Goal: Information Seeking & Learning: Stay updated

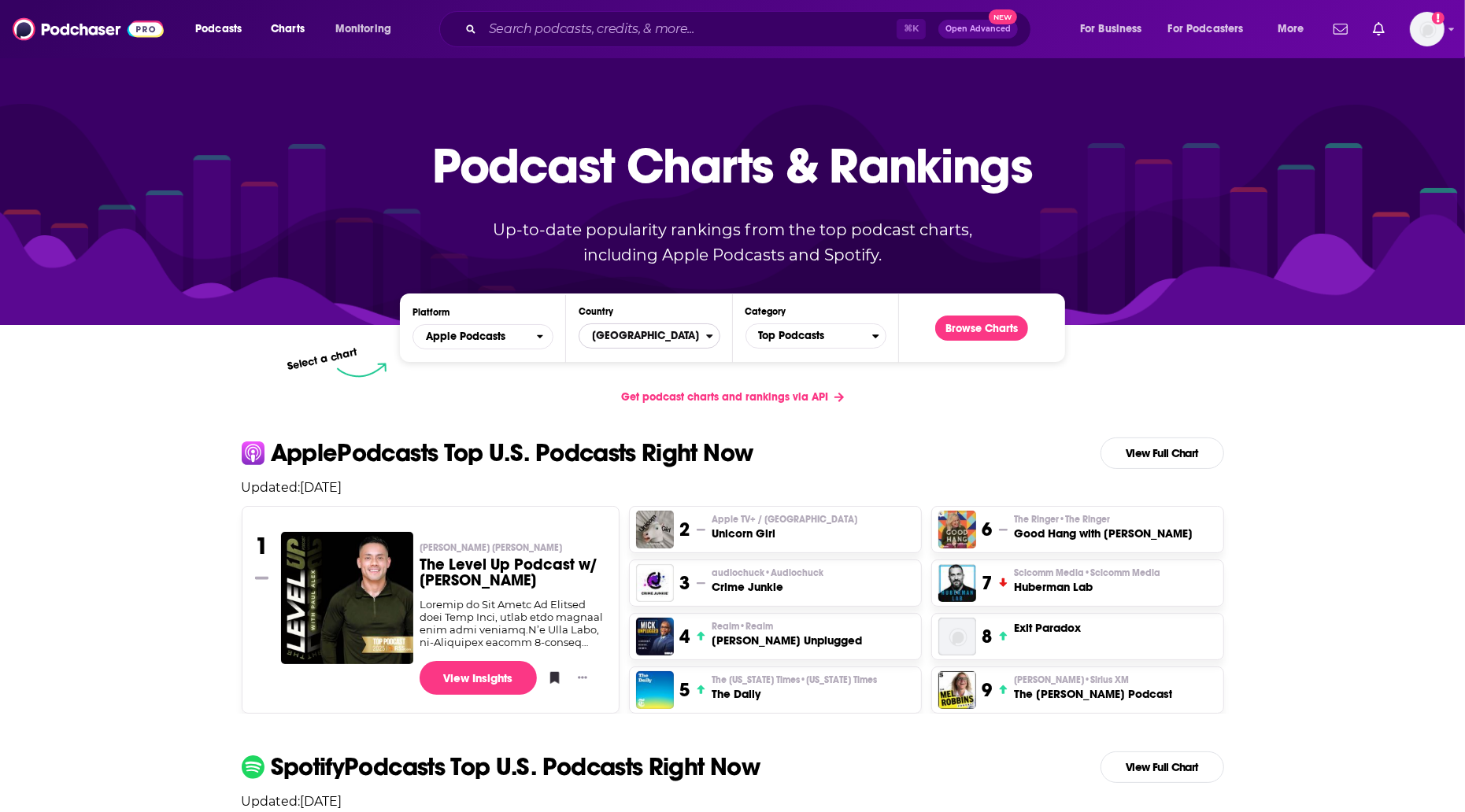
click at [651, 336] on span "[GEOGRAPHIC_DATA]" at bounding box center [642, 336] width 126 height 27
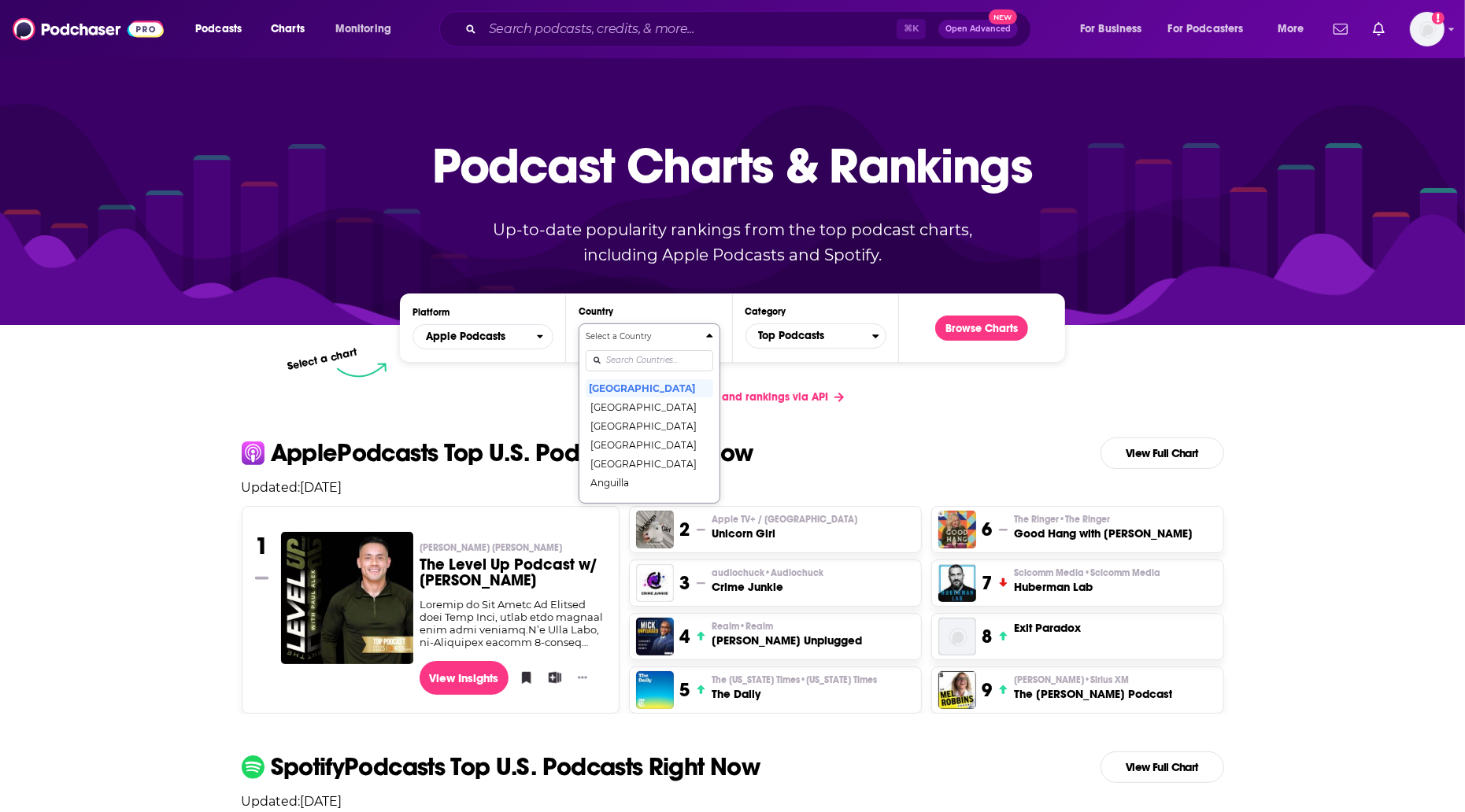
click at [665, 361] on input "Countries" at bounding box center [648, 361] width 127 height 21
type input "[GEOGRAPHIC_DATA]"
click at [656, 383] on button "[GEOGRAPHIC_DATA]" at bounding box center [648, 387] width 127 height 19
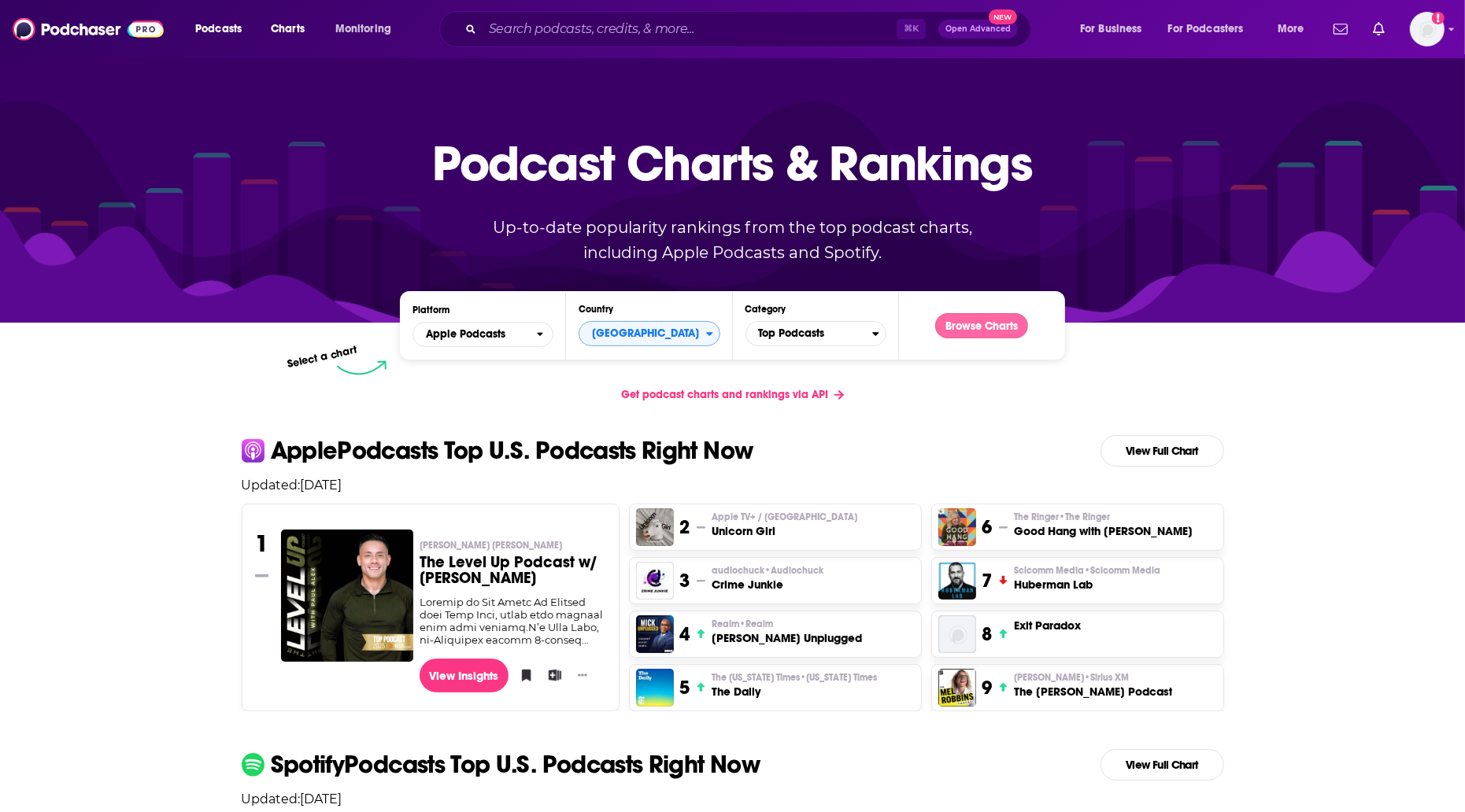
click at [940, 327] on button "Browse Charts" at bounding box center [981, 326] width 93 height 25
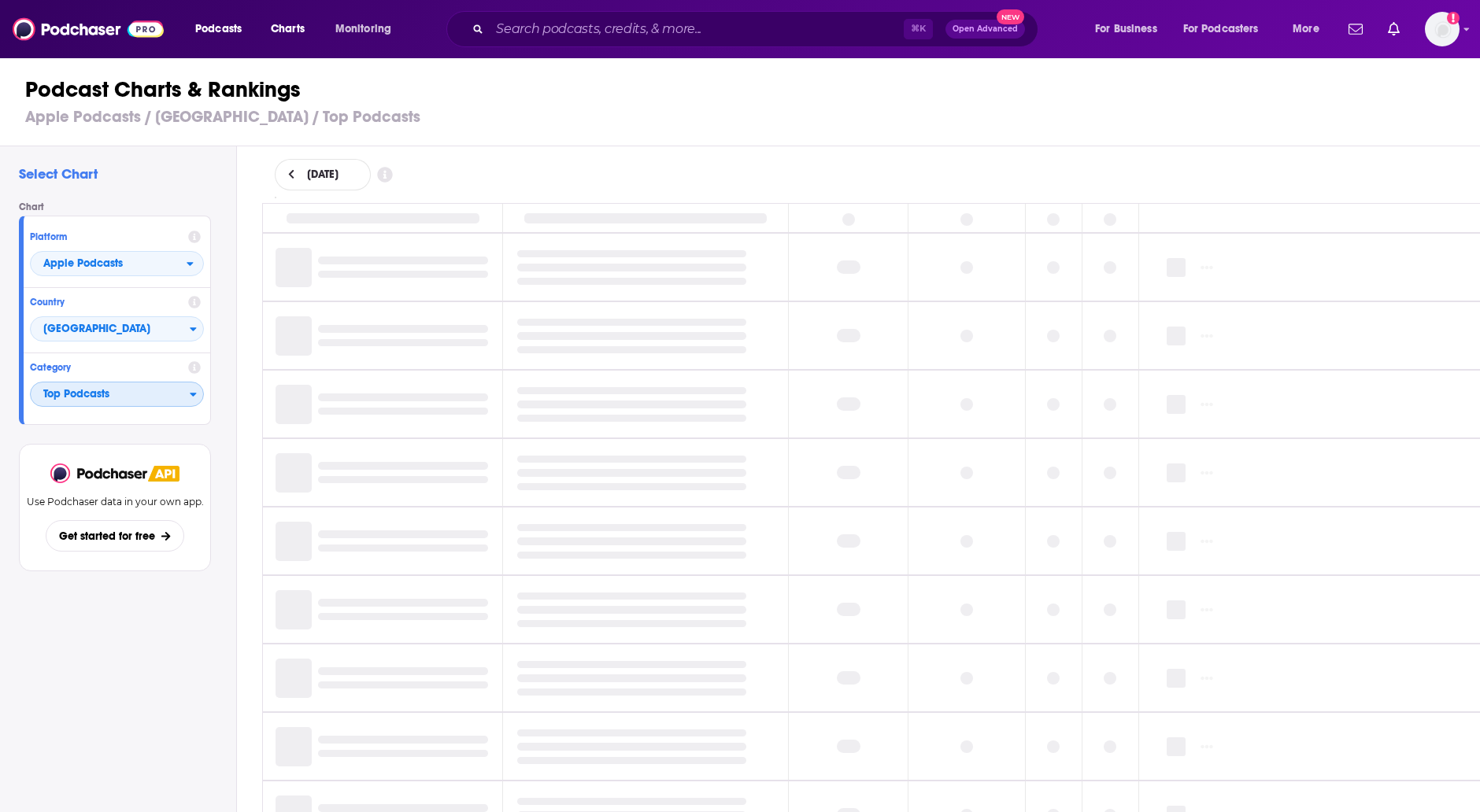
click at [159, 388] on span "Top Podcasts" at bounding box center [111, 395] width 159 height 27
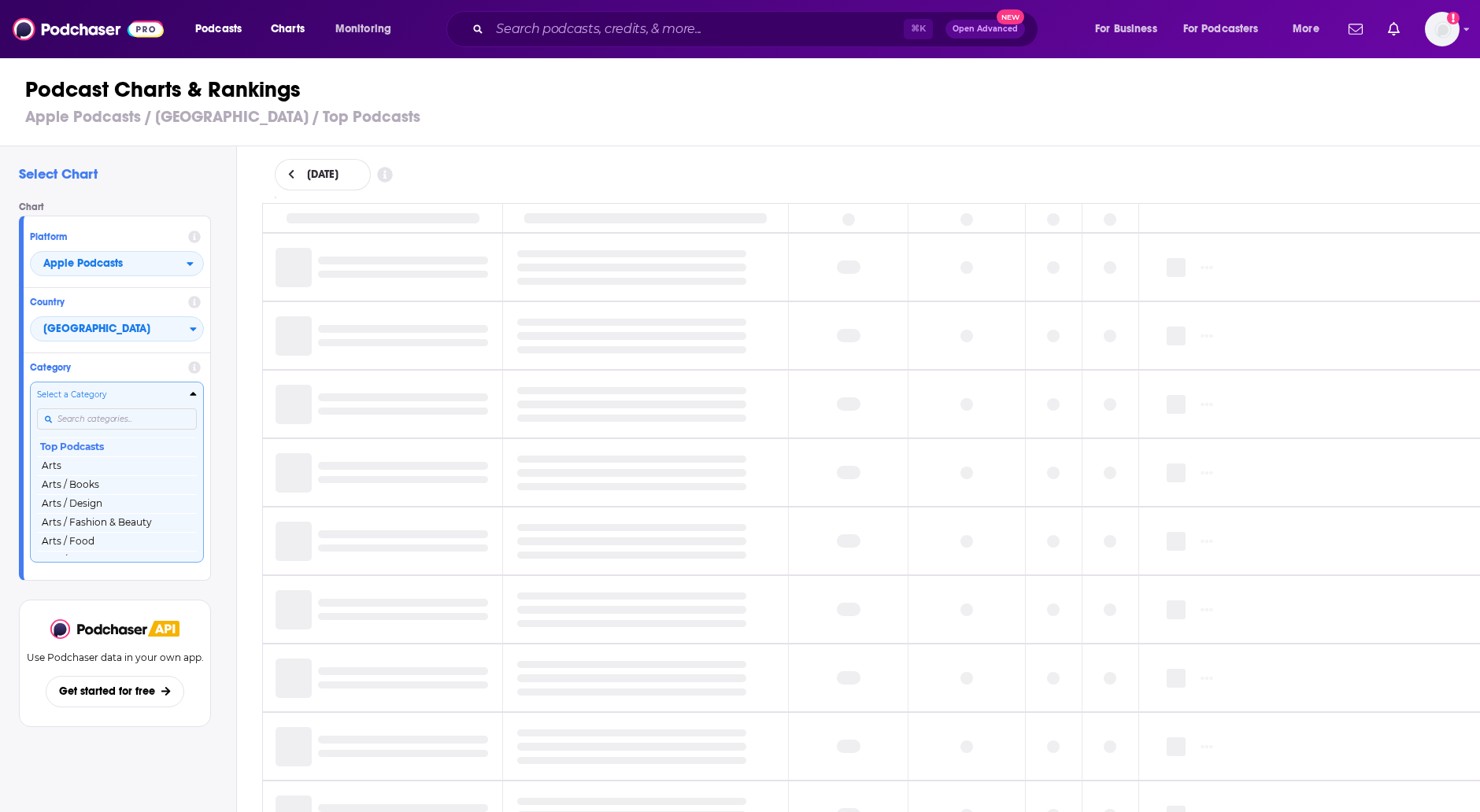
click at [132, 419] on input "Categories" at bounding box center [117, 419] width 160 height 21
type input "science"
click at [127, 466] on button "Science" at bounding box center [117, 465] width 160 height 19
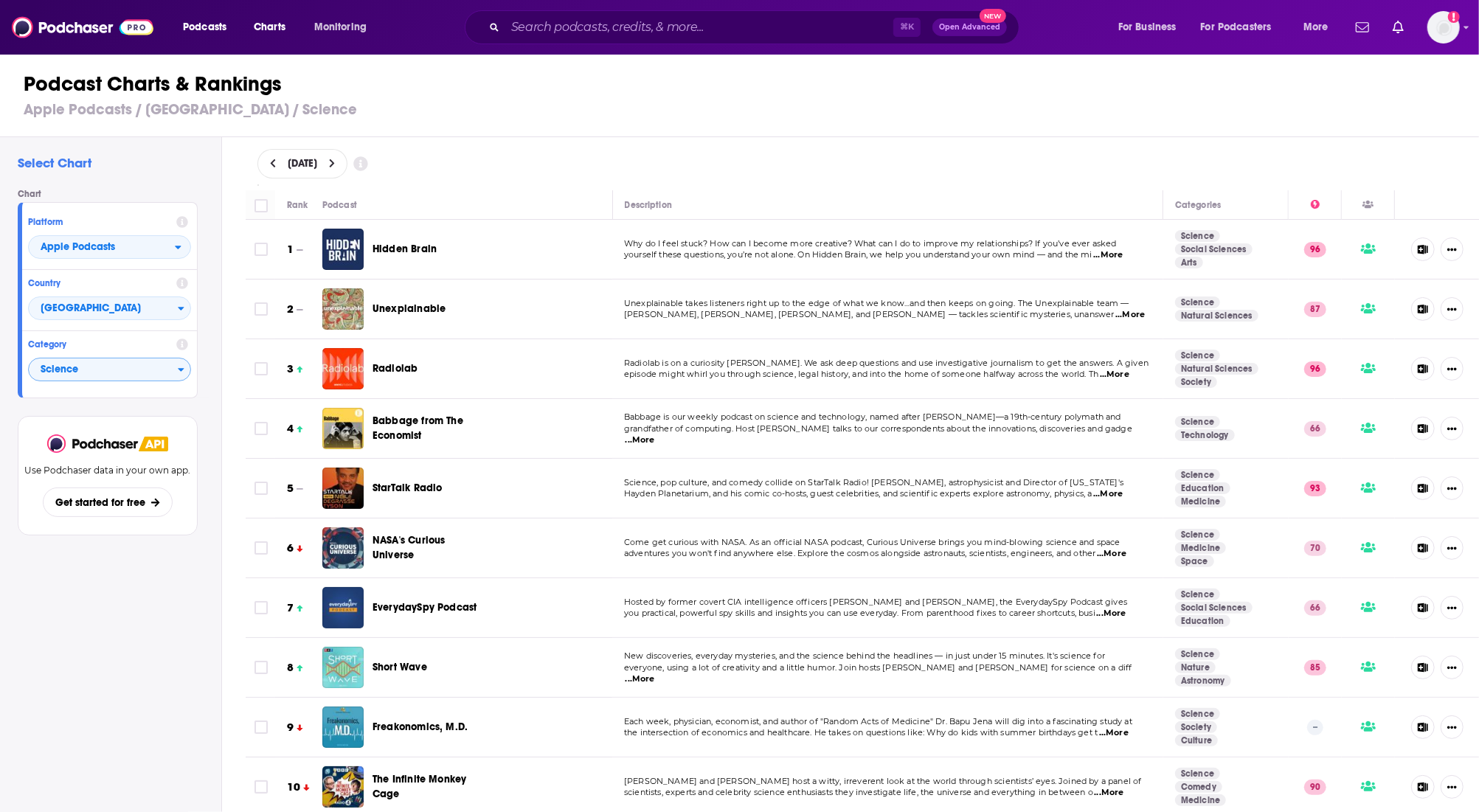
drag, startPoint x: 400, startPoint y: 164, endPoint x: 386, endPoint y: 161, distance: 14.3
click at [347, 164] on div "[DATE]" at bounding box center [303, 164] width 90 height 30
click at [340, 160] on button at bounding box center [332, 163] width 16 height 12
select select "8"
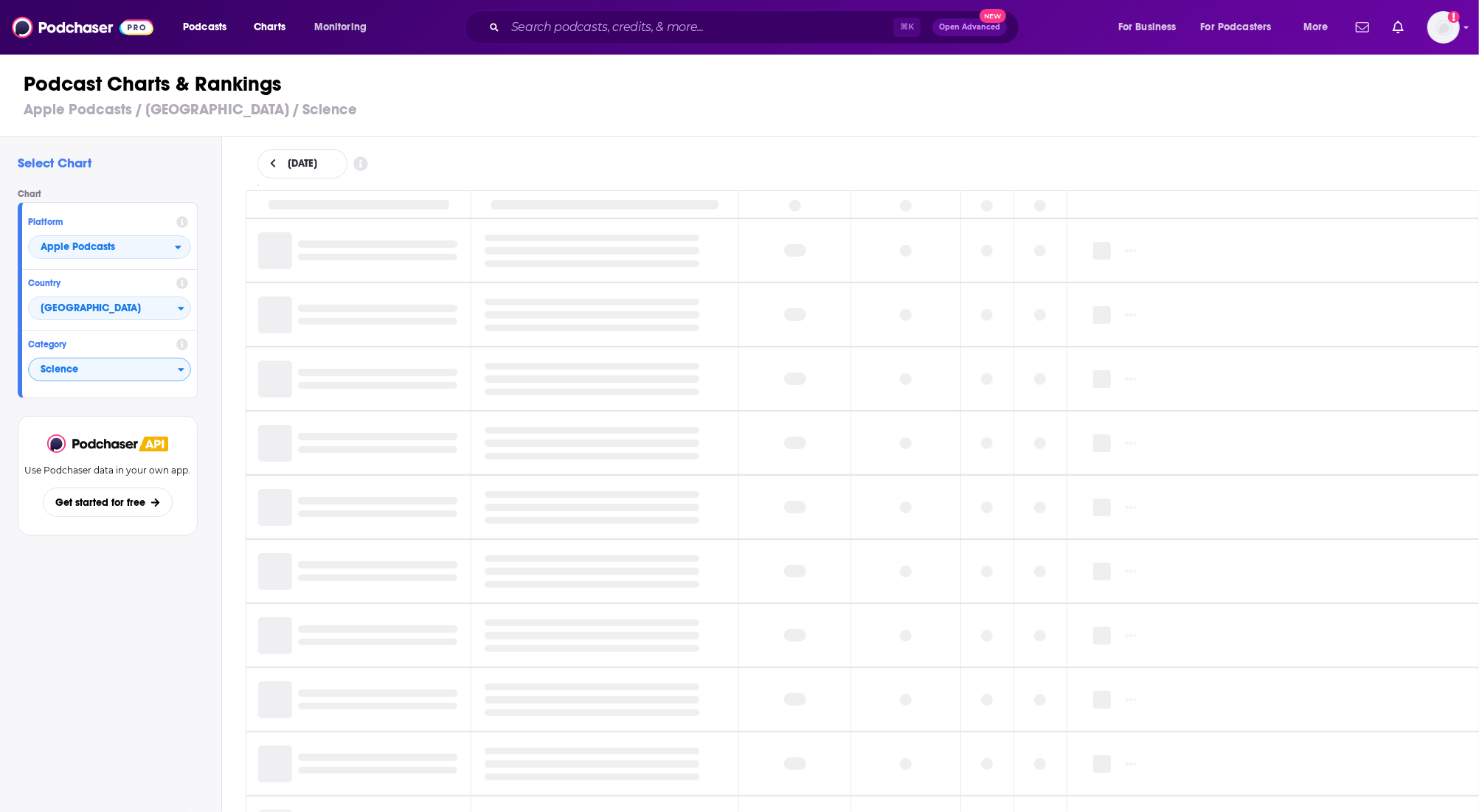
click at [575, 131] on div "Podcast Charts & Rankings Apple Podcasts / [GEOGRAPHIC_DATA] / Science" at bounding box center [745, 94] width 1491 height 84
click at [273, 167] on icon at bounding box center [274, 163] width 7 height 10
click at [336, 158] on icon at bounding box center [332, 163] width 7 height 10
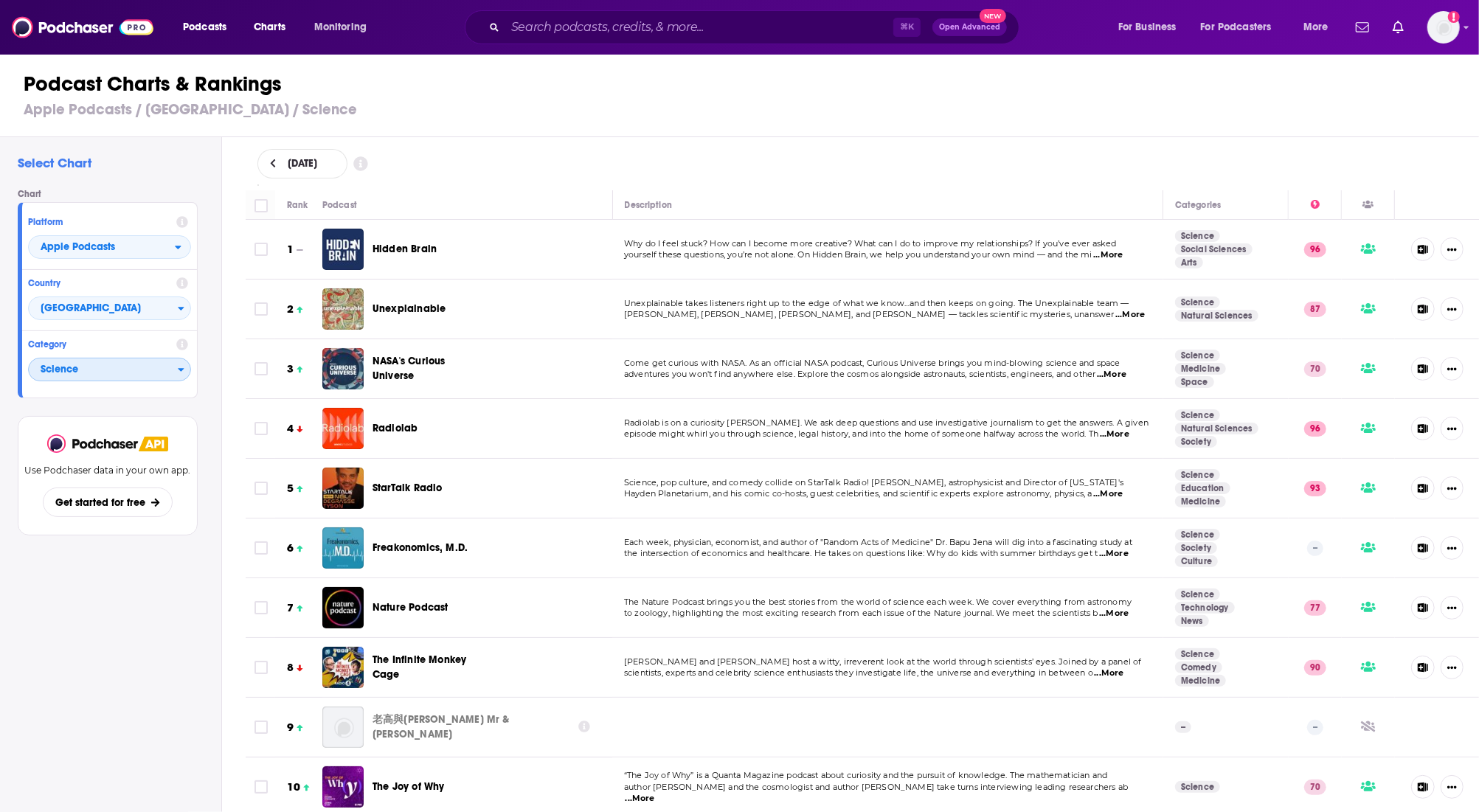
click at [155, 362] on span "Science" at bounding box center [104, 370] width 149 height 25
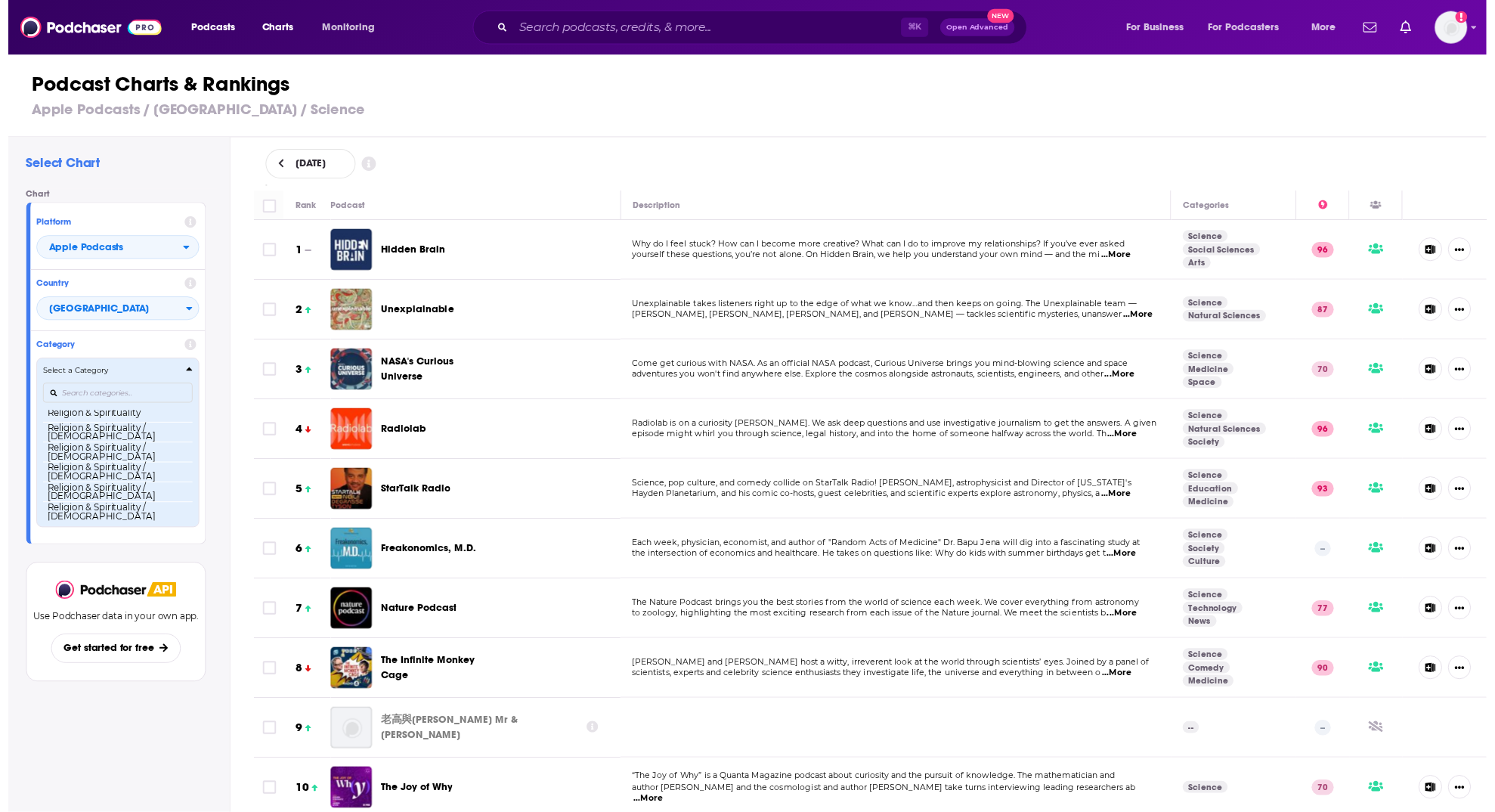
scroll to position [1223, 0]
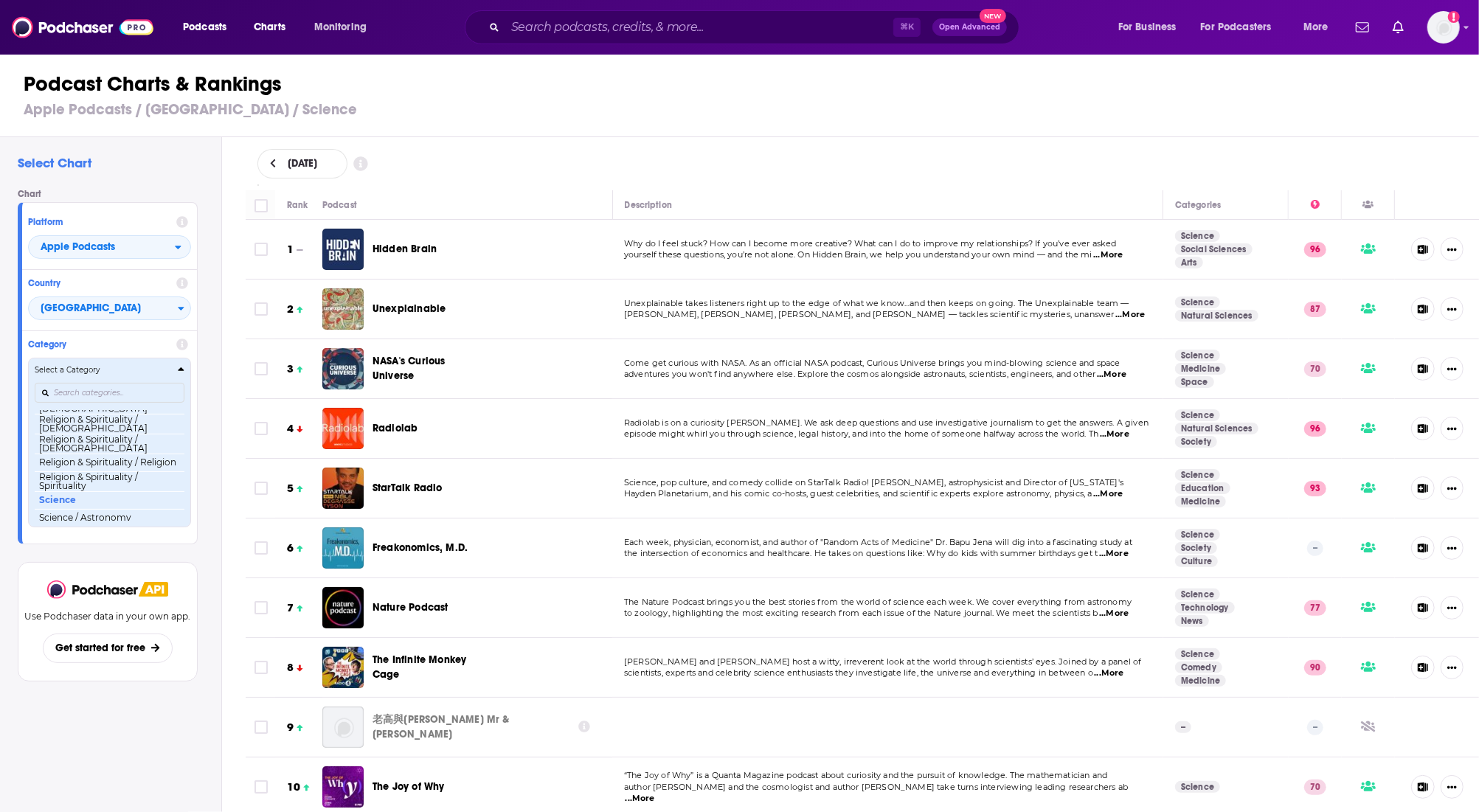
click at [159, 365] on div "Select a Category" at bounding box center [109, 370] width 150 height 11
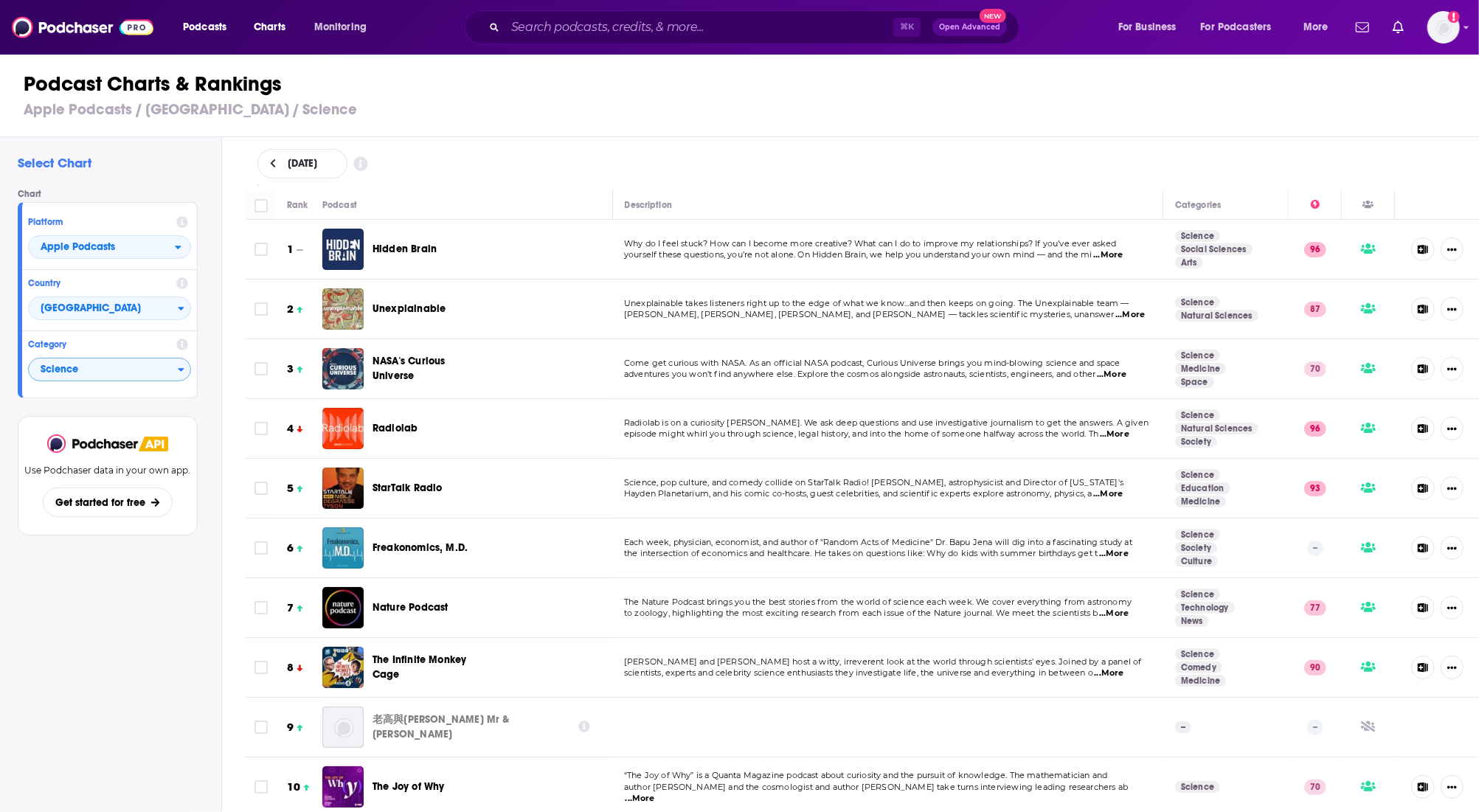
click at [272, 160] on icon at bounding box center [273, 163] width 5 height 9
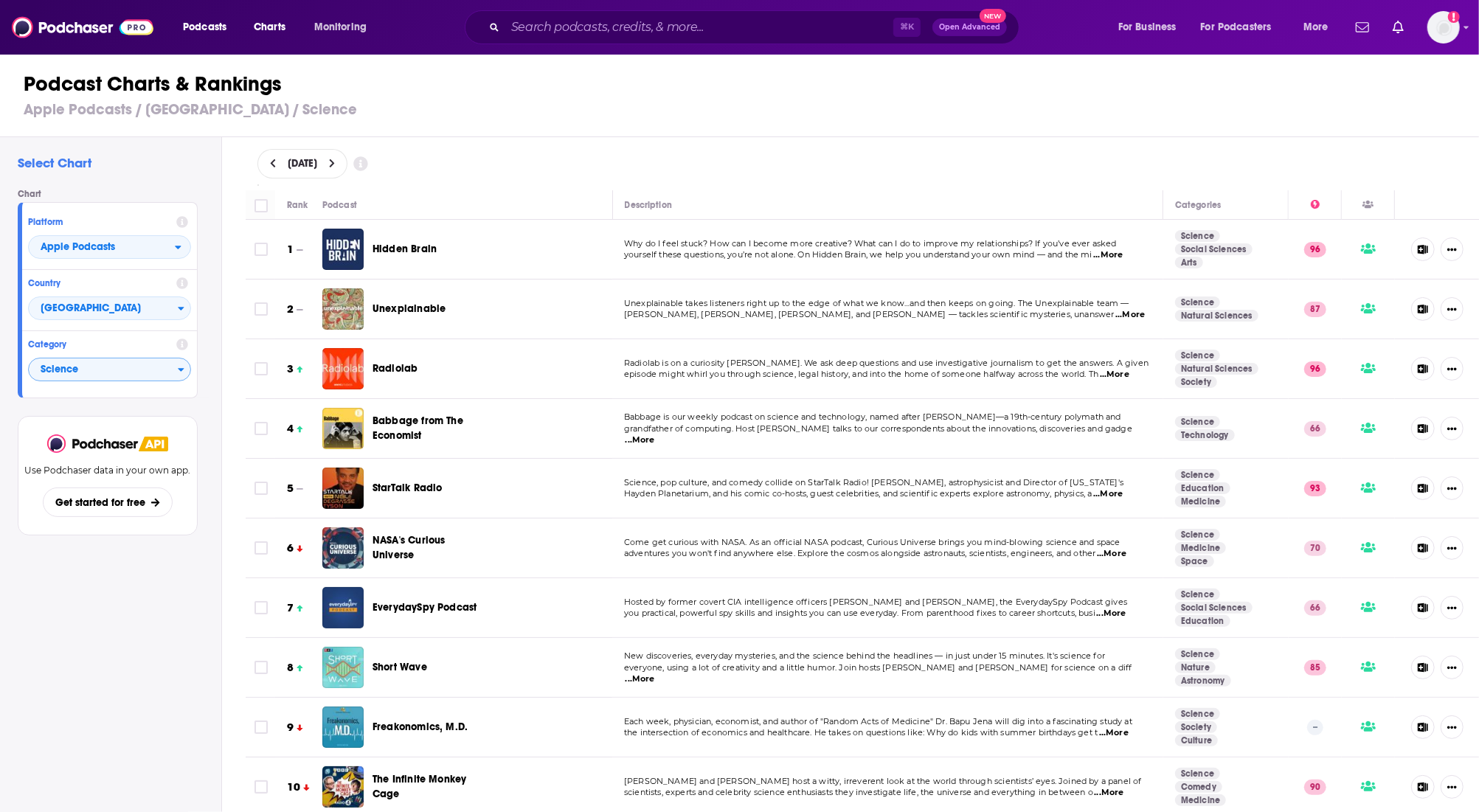
click at [269, 156] on div "[DATE]" at bounding box center [303, 164] width 90 height 30
select select "8"
drag, startPoint x: 683, startPoint y: 116, endPoint x: 546, endPoint y: 155, distance: 142.4
click at [683, 116] on h3 "Apple Podcasts / [GEOGRAPHIC_DATA] / Science" at bounding box center [745, 109] width 1444 height 18
click at [265, 166] on button at bounding box center [273, 163] width 16 height 12
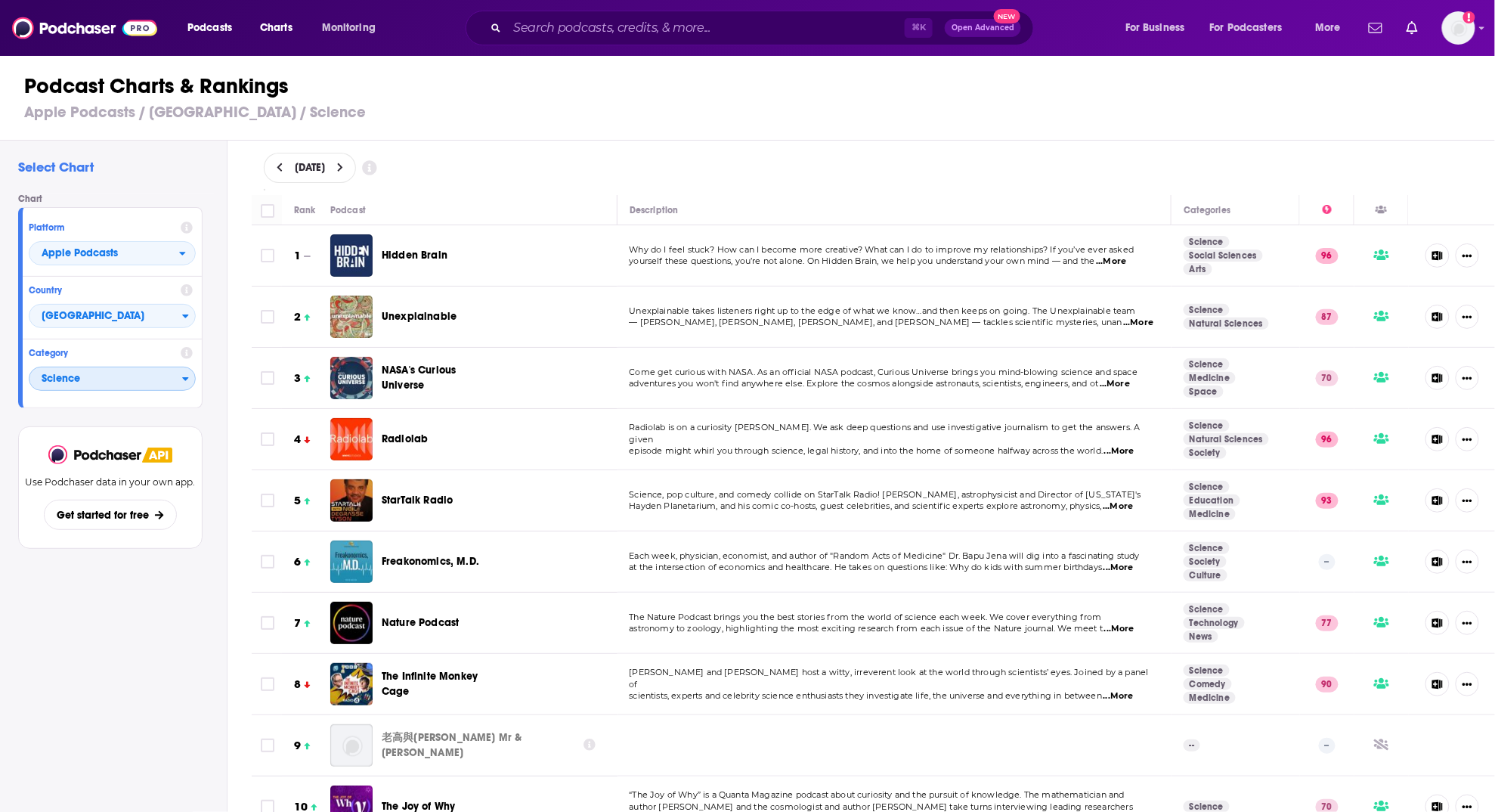
click at [91, 381] on span "Science" at bounding box center [106, 380] width 153 height 25
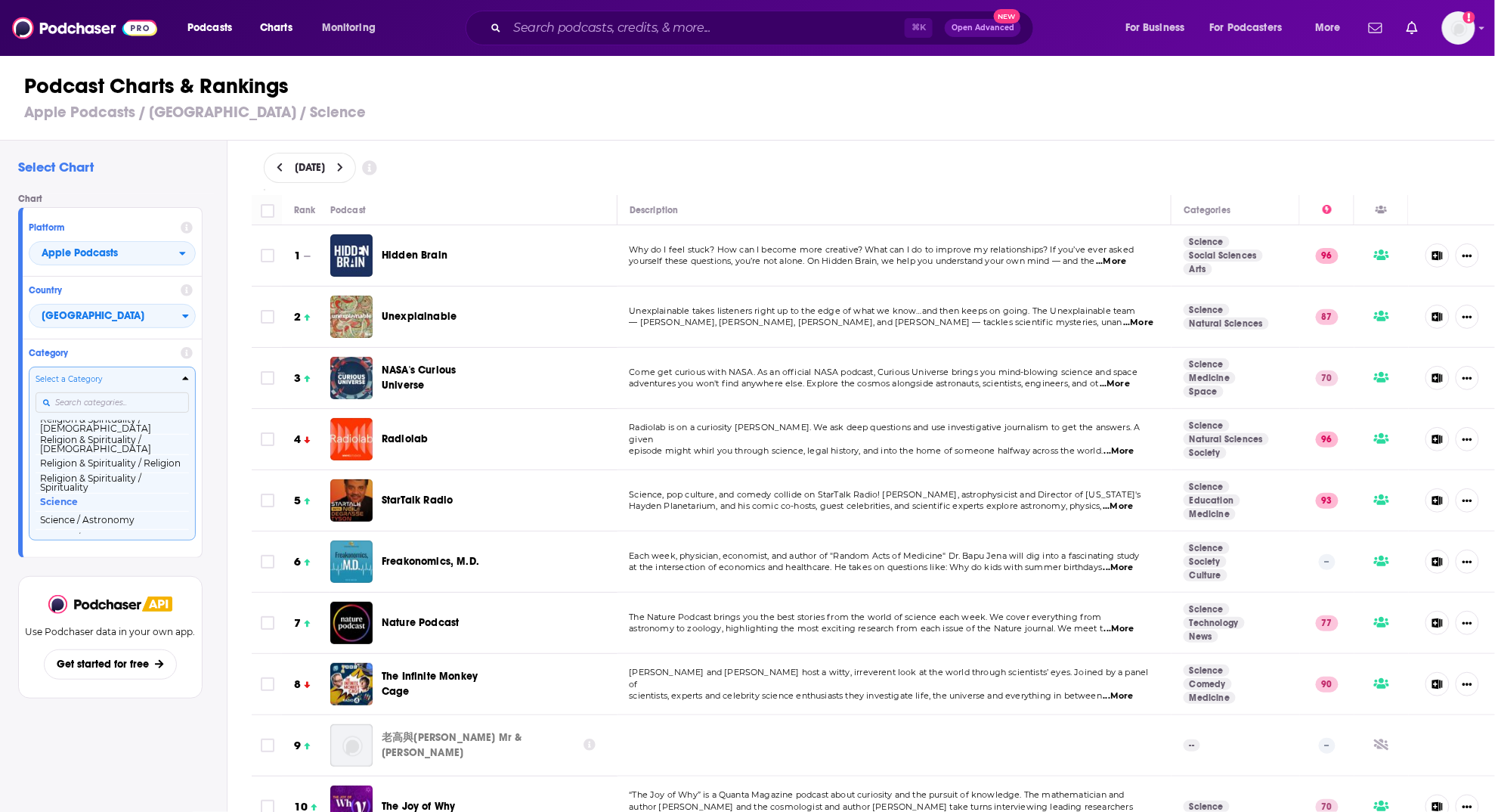
click at [94, 402] on input "Categories" at bounding box center [112, 403] width 154 height 20
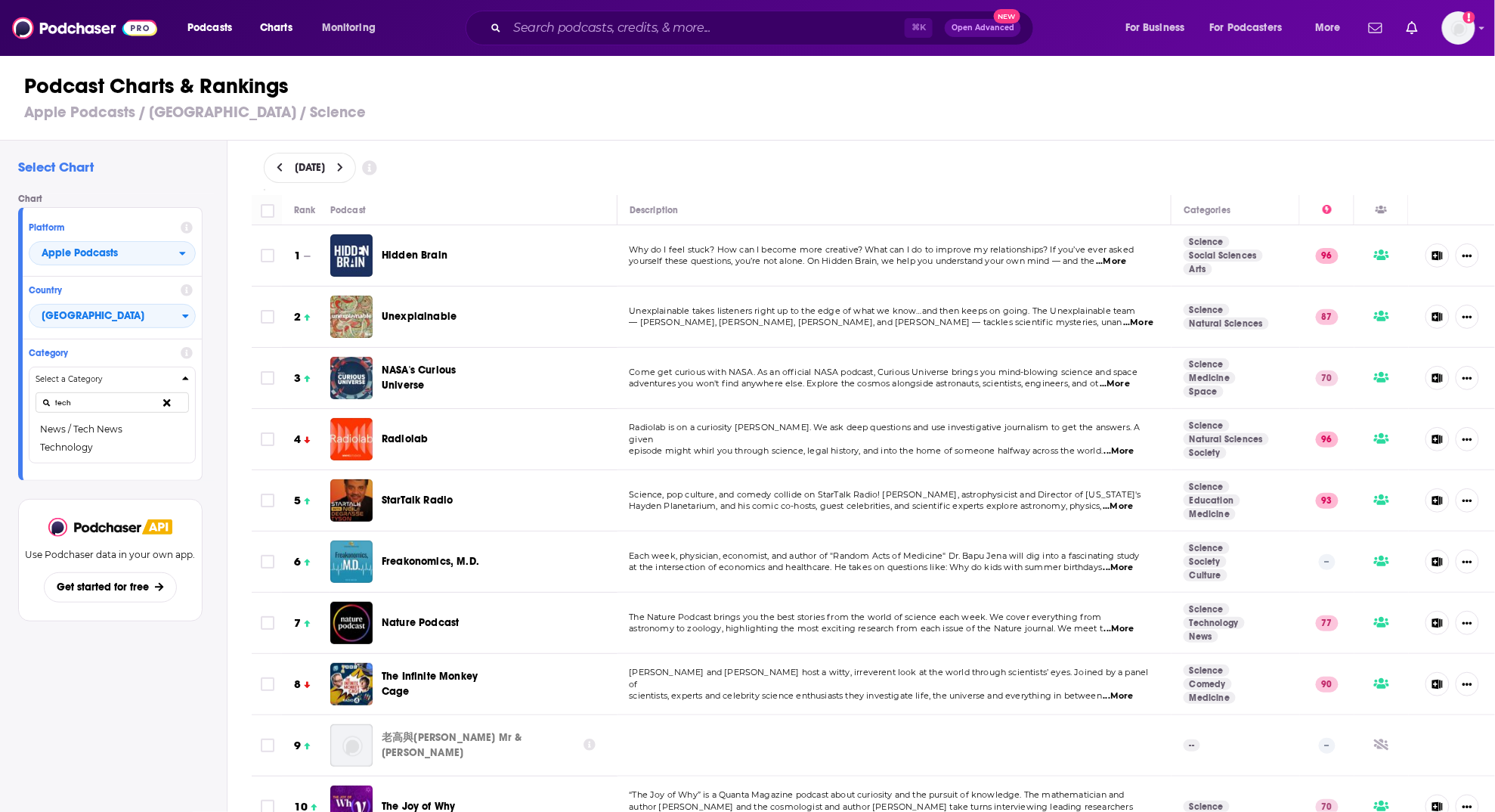
type input "tech"
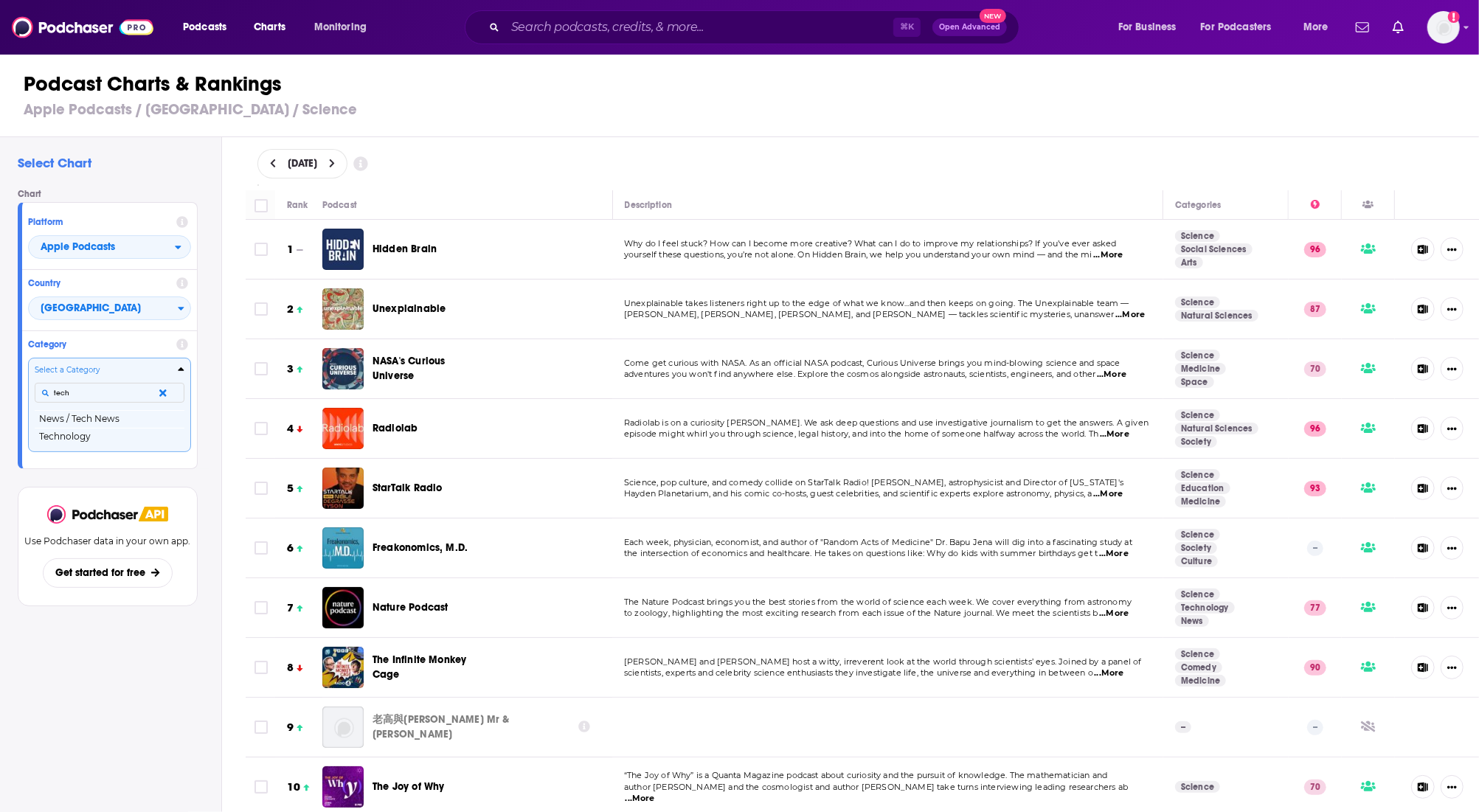
click at [158, 386] on button "Categories" at bounding box center [166, 393] width 36 height 34
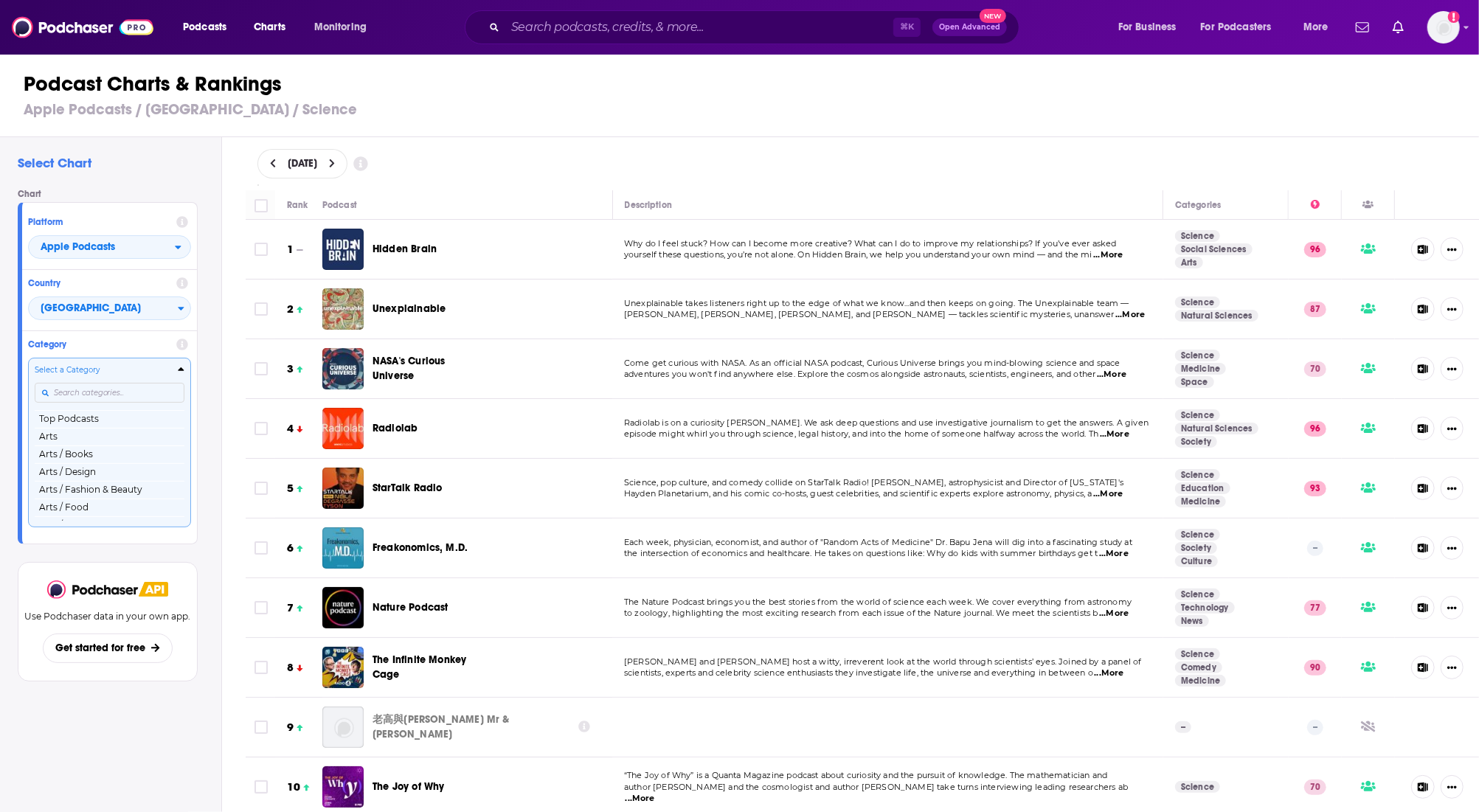
click at [570, 180] on div "[DATE]" at bounding box center [862, 164] width 1258 height 53
click at [122, 733] on div "Select Chart Chart Platform Apple Podcasts Country [GEOGRAPHIC_DATA] Category S…" at bounding box center [110, 517] width 221 height 760
click at [116, 386] on input "Categories" at bounding box center [109, 393] width 150 height 20
type input "science"
click at [100, 433] on button "Science" at bounding box center [109, 436] width 150 height 17
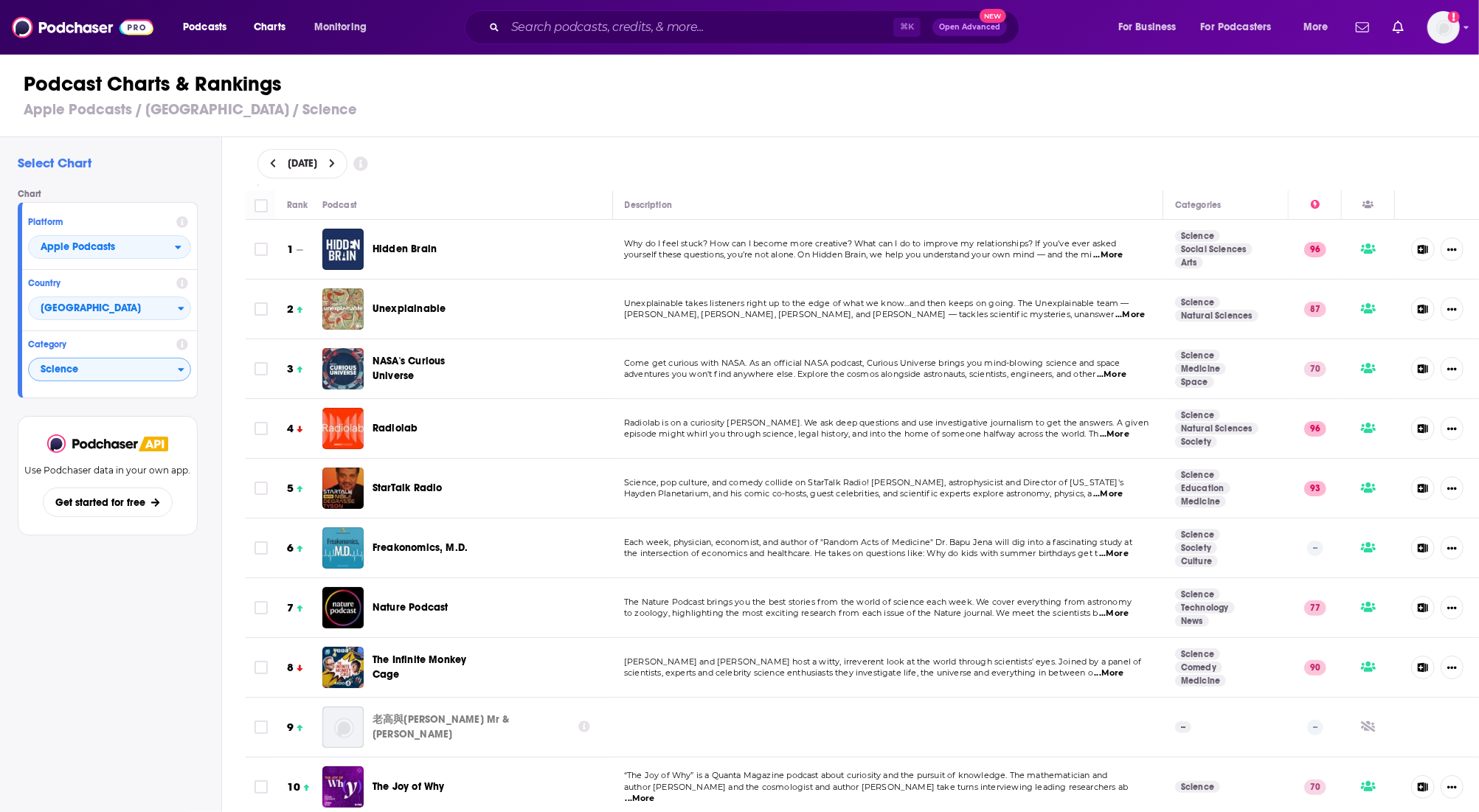
click at [340, 158] on button at bounding box center [332, 163] width 16 height 12
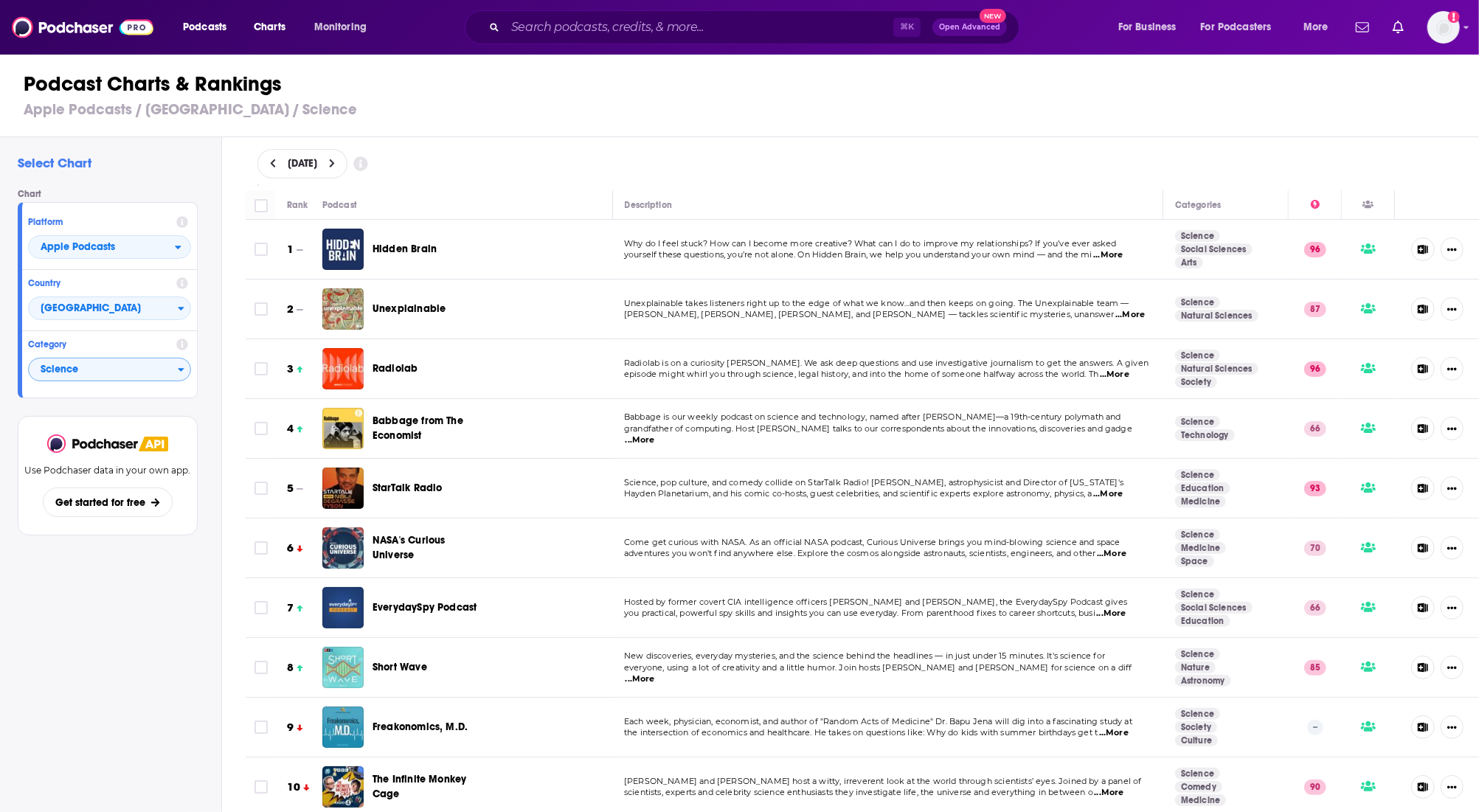
click at [274, 162] on icon at bounding box center [274, 163] width 7 height 10
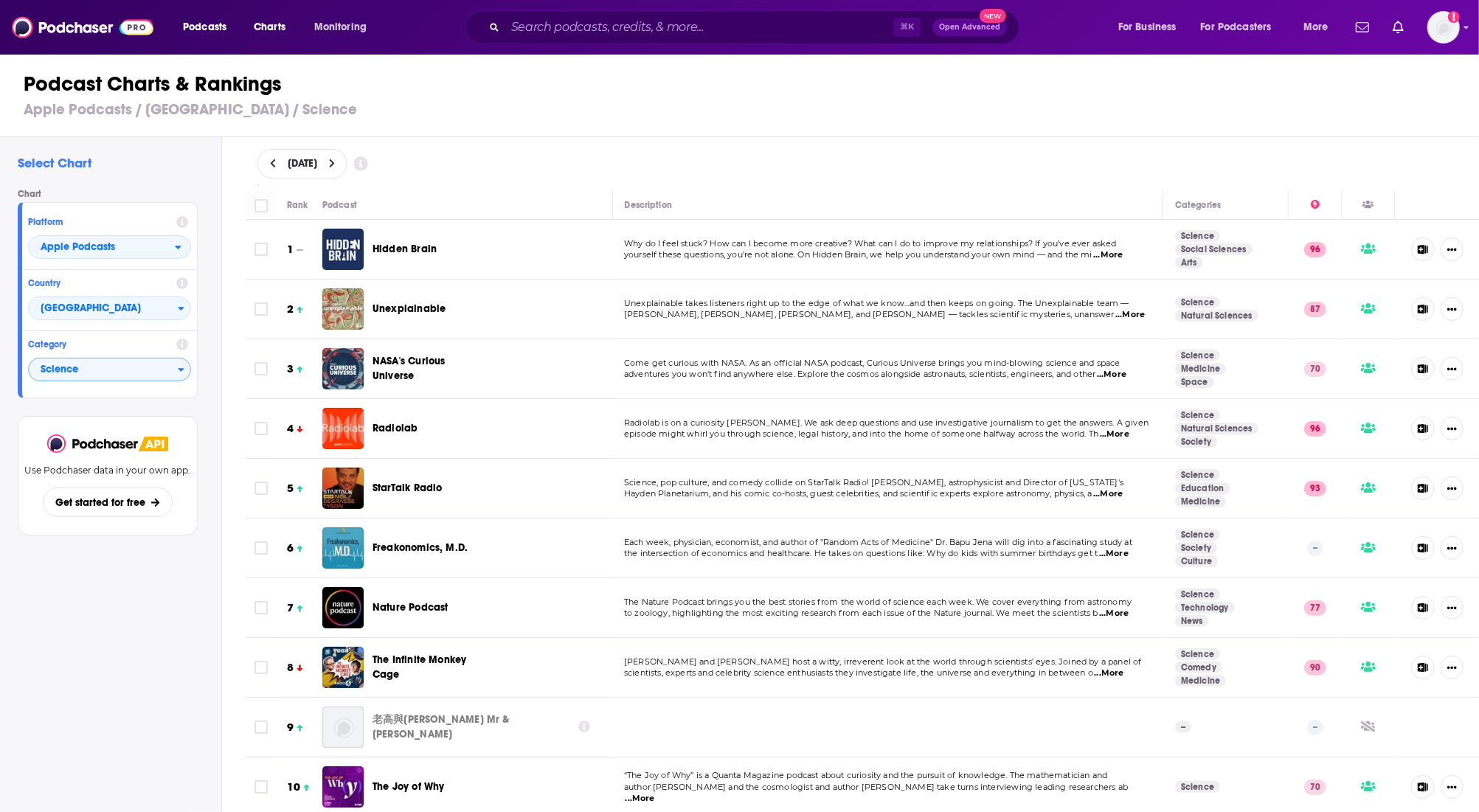
click at [272, 162] on icon at bounding box center [274, 163] width 7 height 10
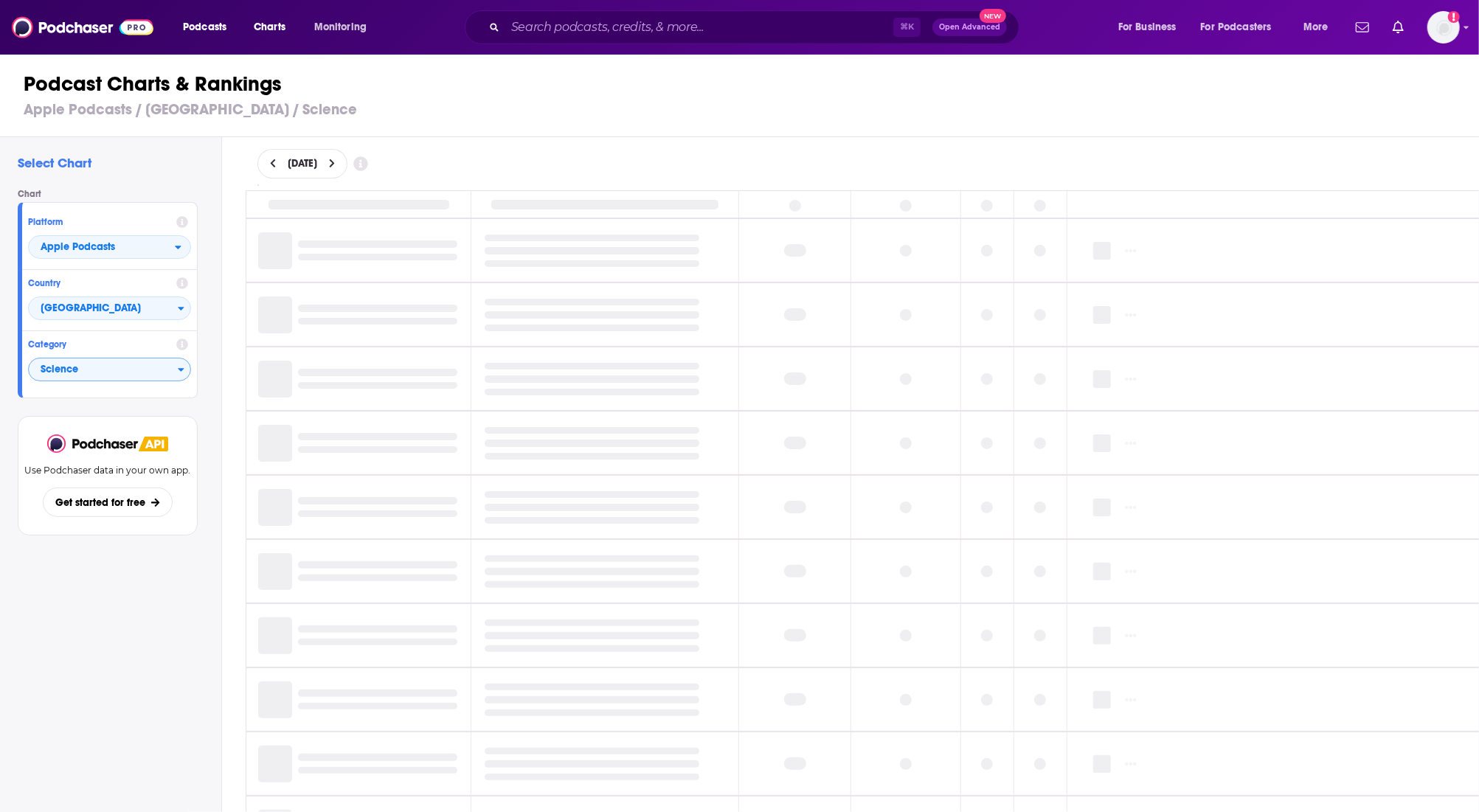
click at [272, 162] on icon at bounding box center [274, 163] width 7 height 10
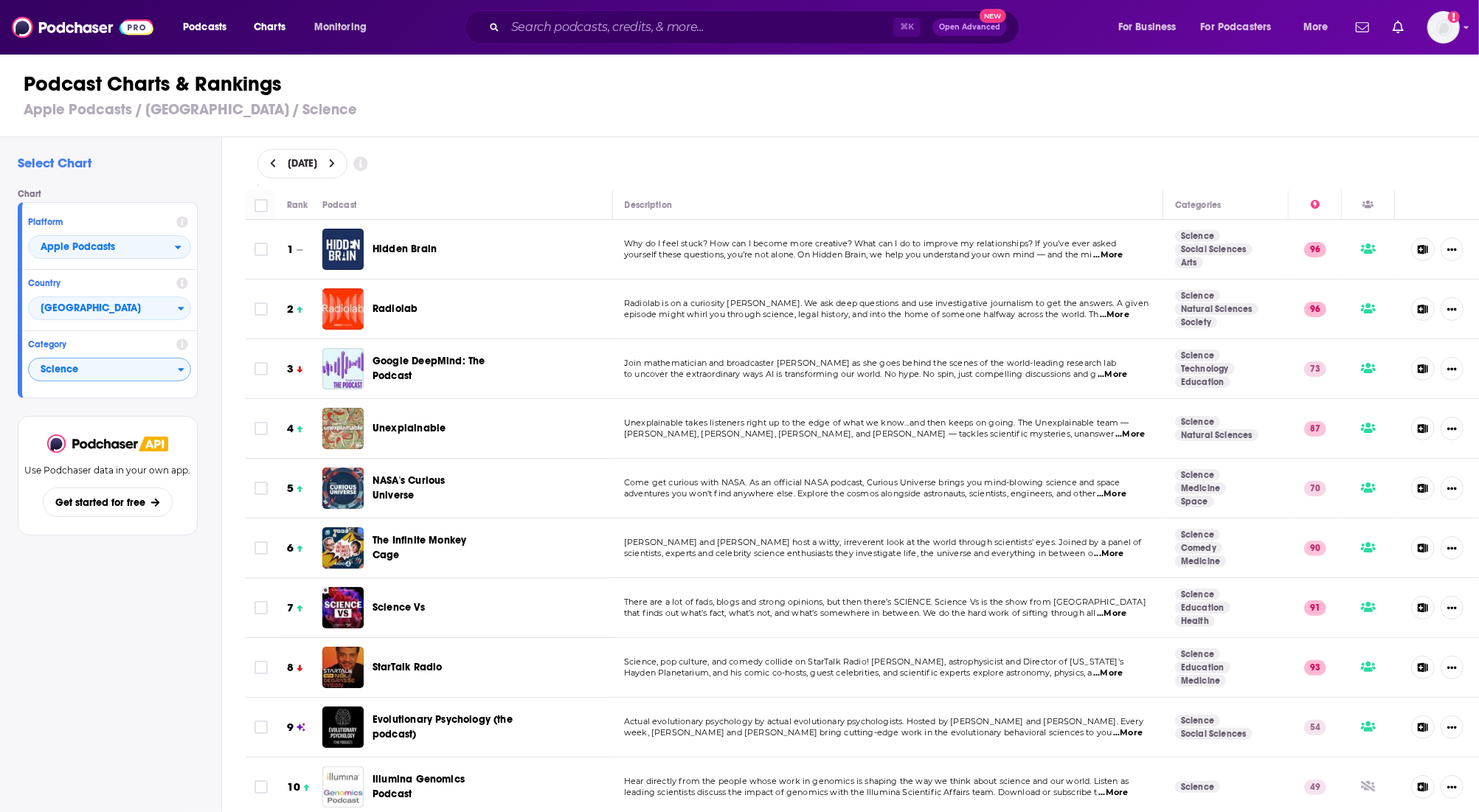
click at [272, 162] on icon at bounding box center [274, 163] width 7 height 10
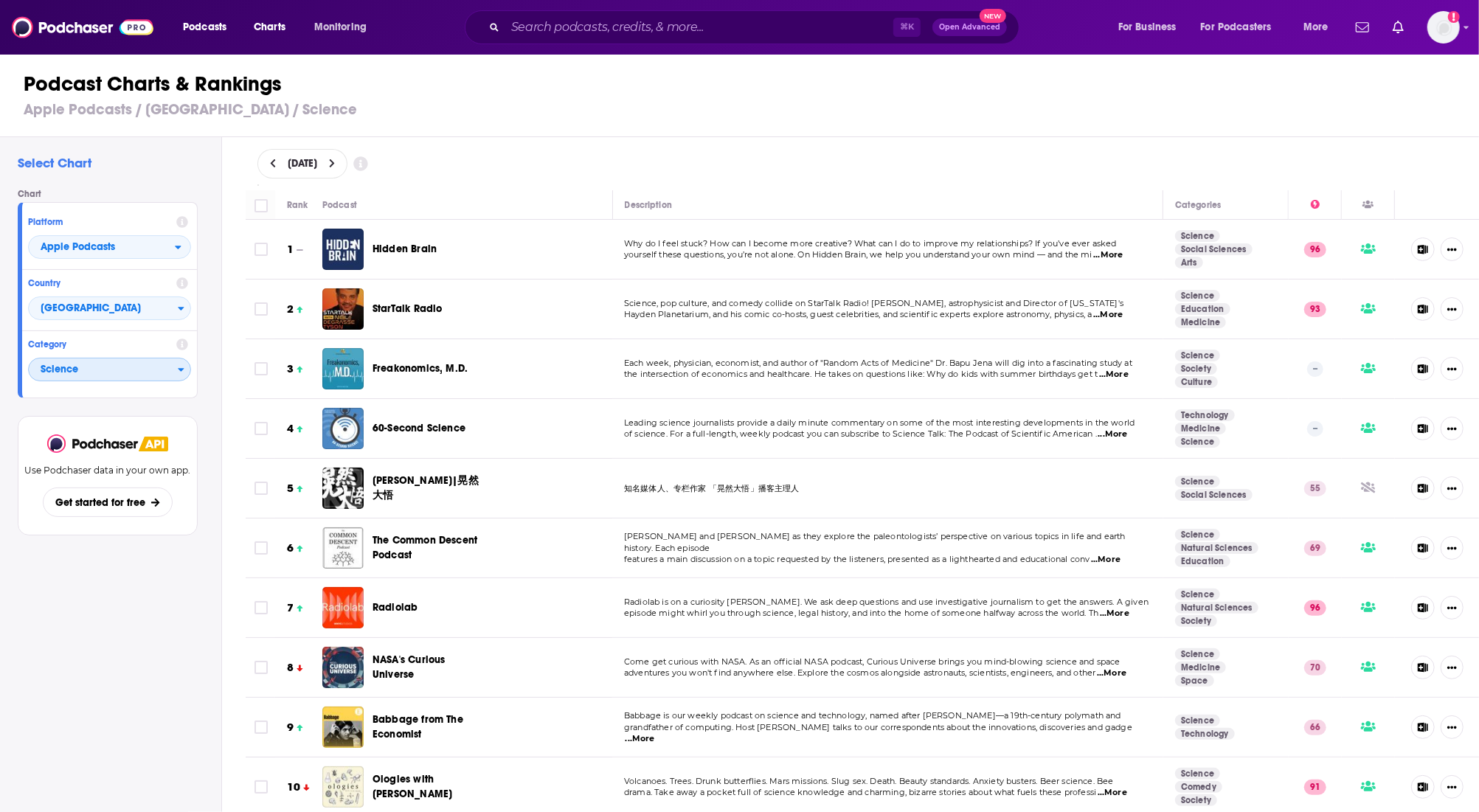
click at [97, 367] on span "Science" at bounding box center [104, 370] width 149 height 25
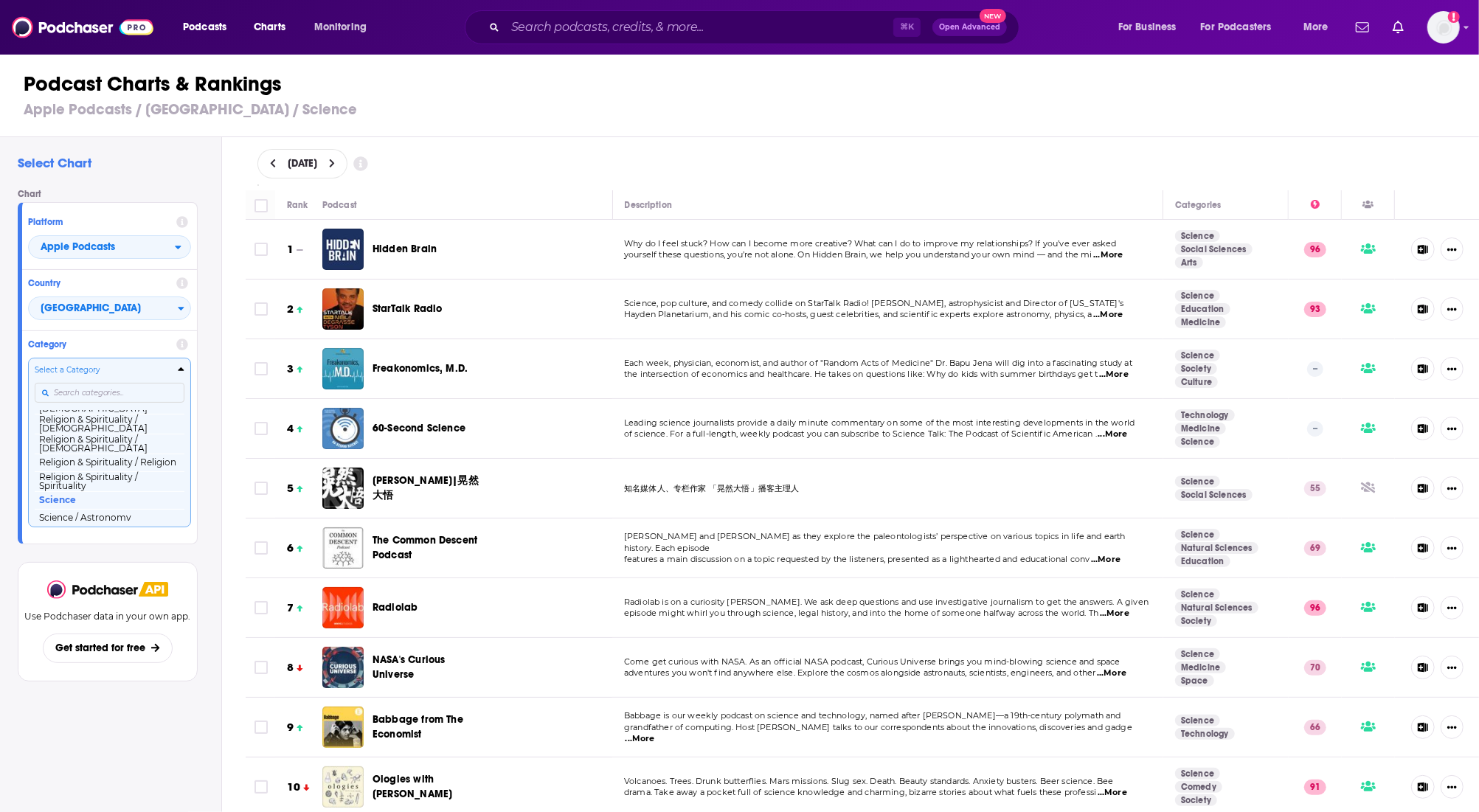
click at [97, 390] on input "Categories" at bounding box center [109, 393] width 150 height 20
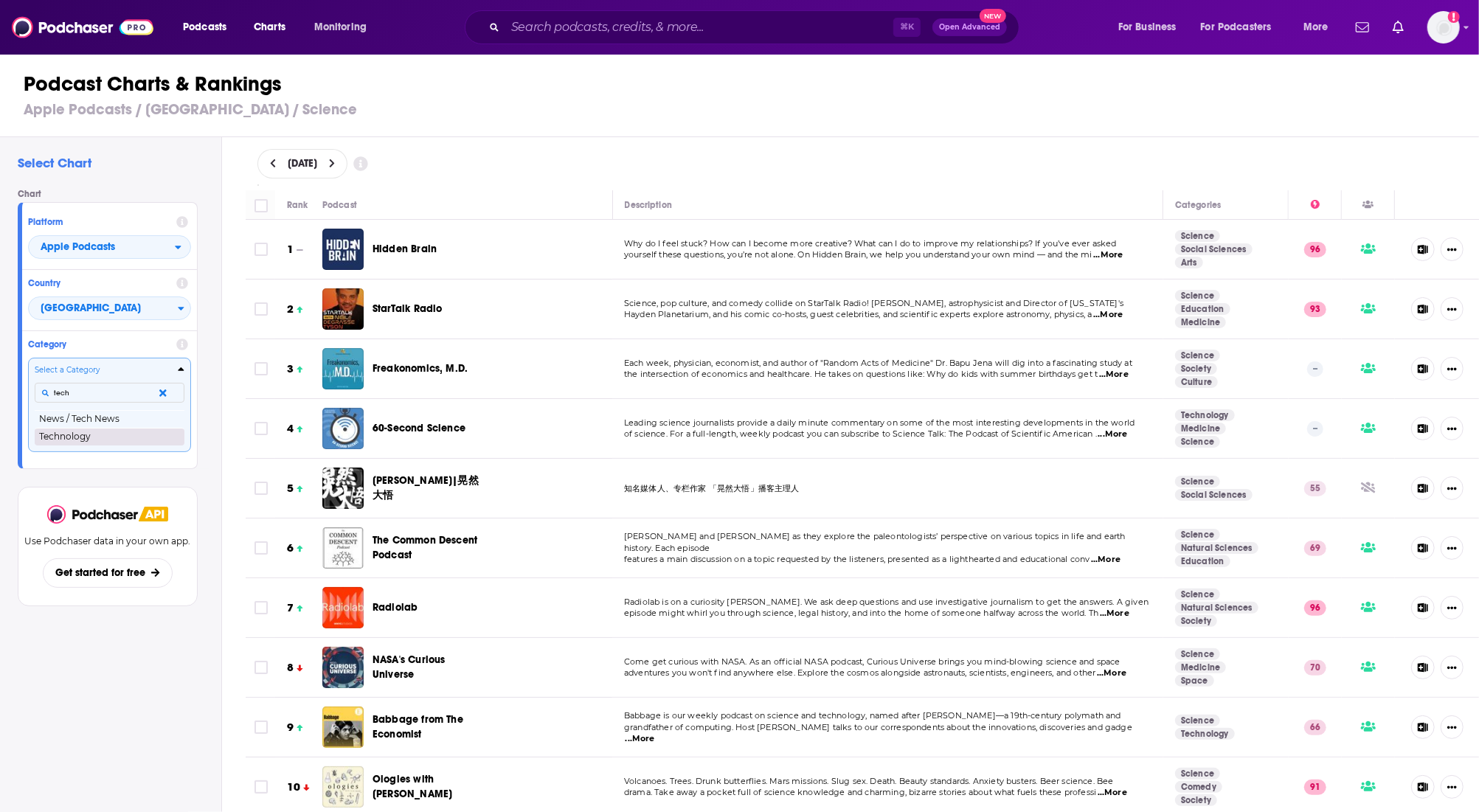
type input "tech"
click at [98, 432] on button "Technology" at bounding box center [109, 436] width 150 height 17
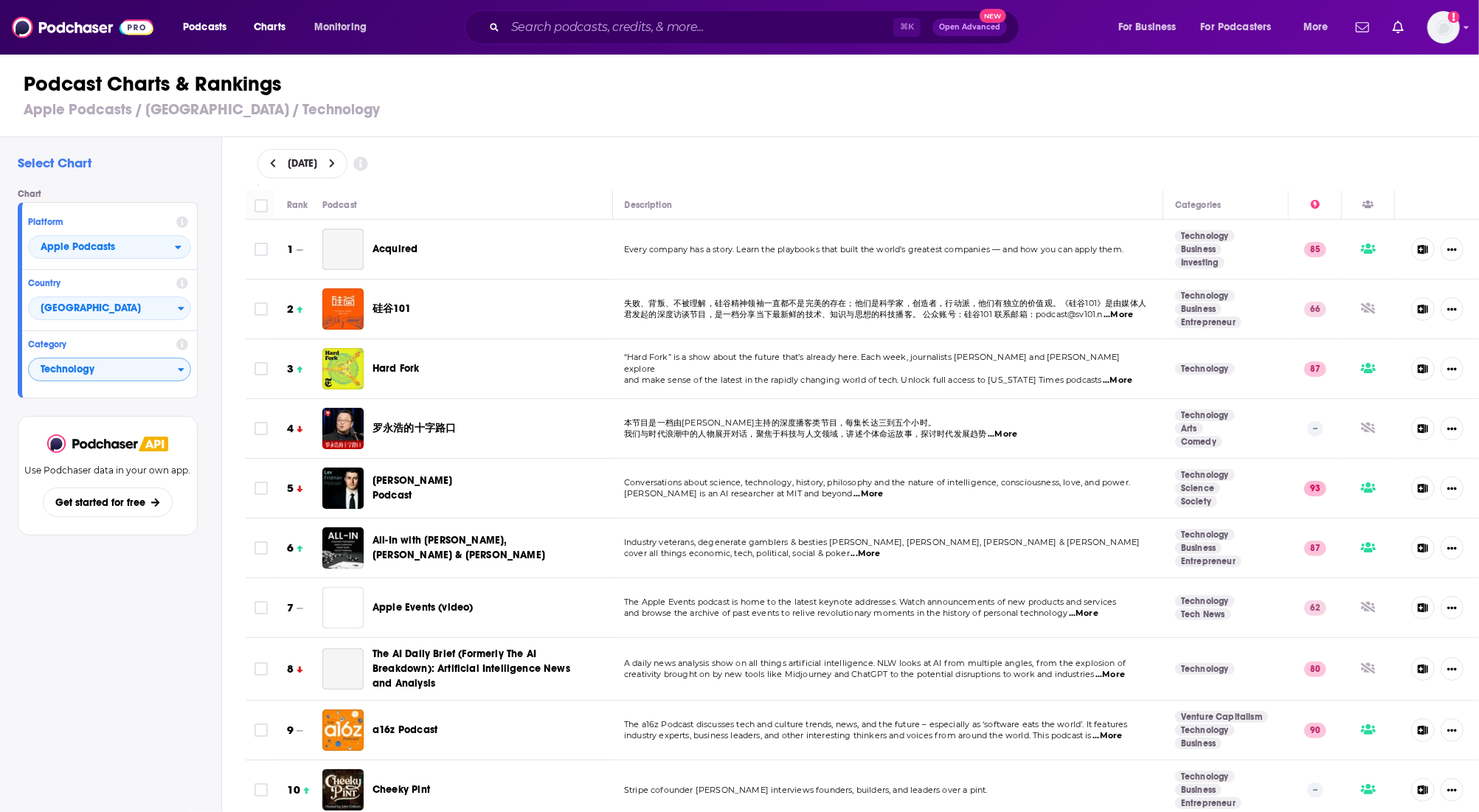
click at [336, 160] on icon at bounding box center [332, 163] width 7 height 10
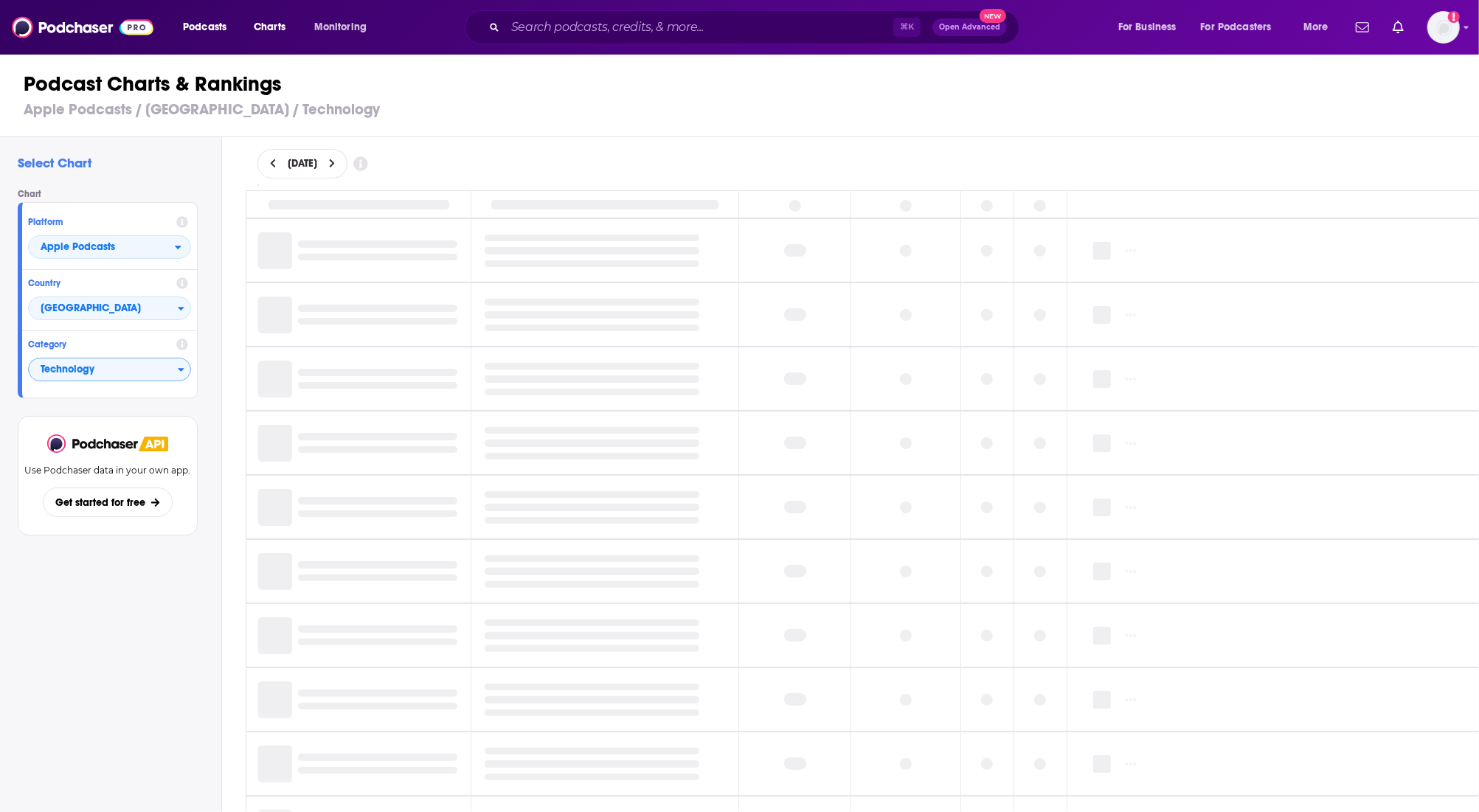
click at [334, 162] on icon at bounding box center [332, 163] width 5 height 9
click at [521, 127] on div "Podcast Charts & Rankings Apple Podcasts / [GEOGRAPHIC_DATA] / Technology" at bounding box center [745, 94] width 1491 height 84
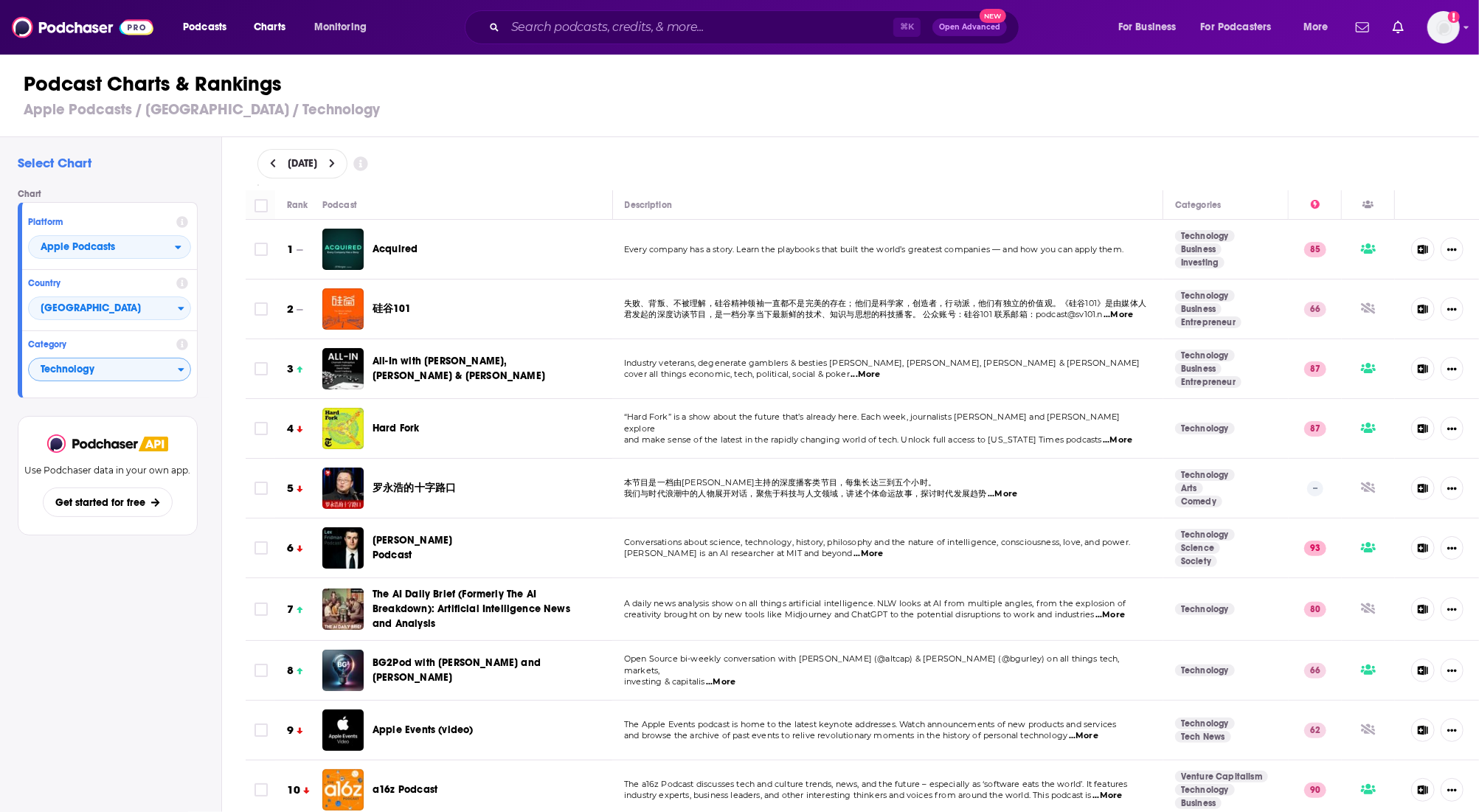
click at [271, 159] on icon at bounding box center [274, 163] width 7 height 10
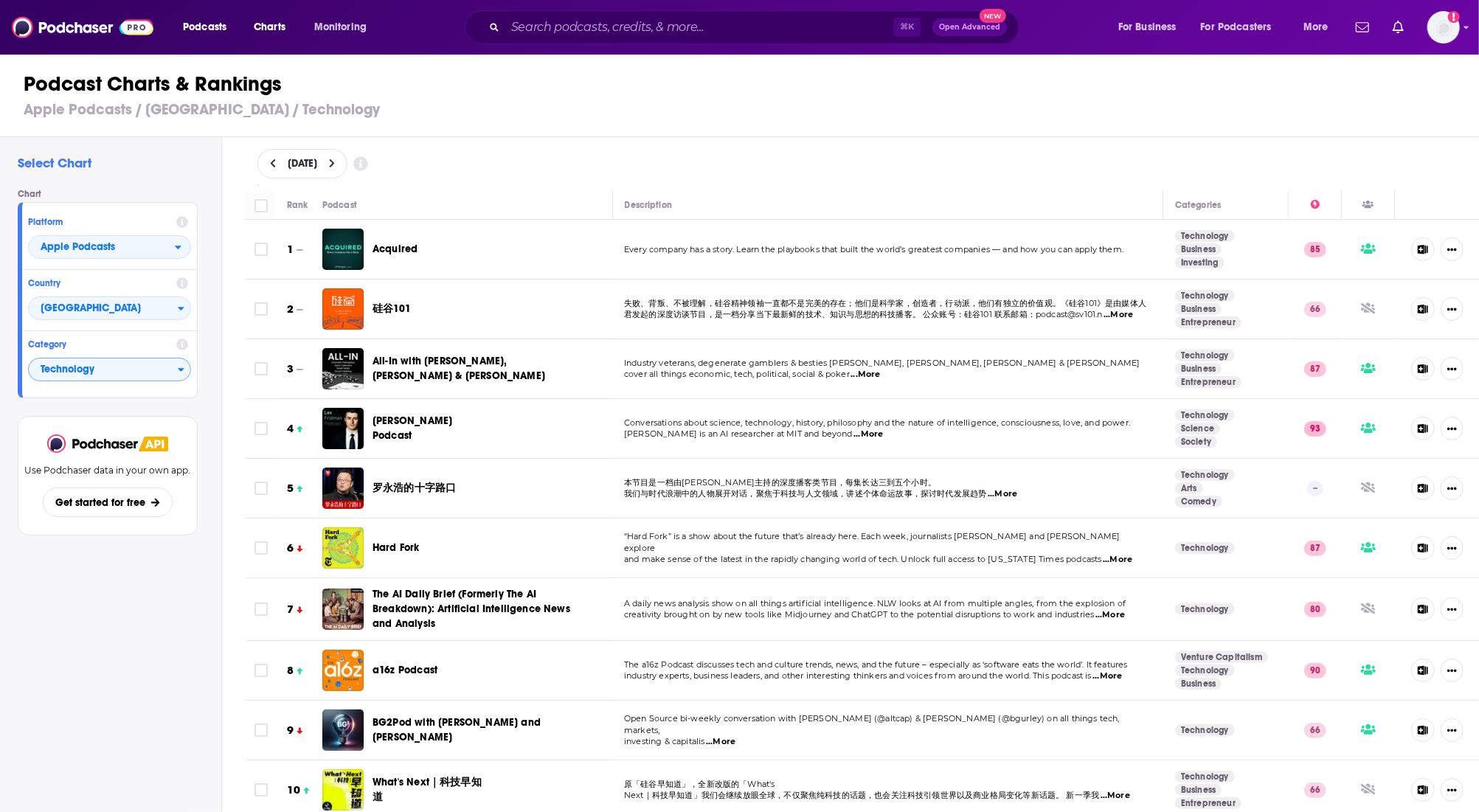
click at [277, 162] on button at bounding box center [273, 163] width 16 height 12
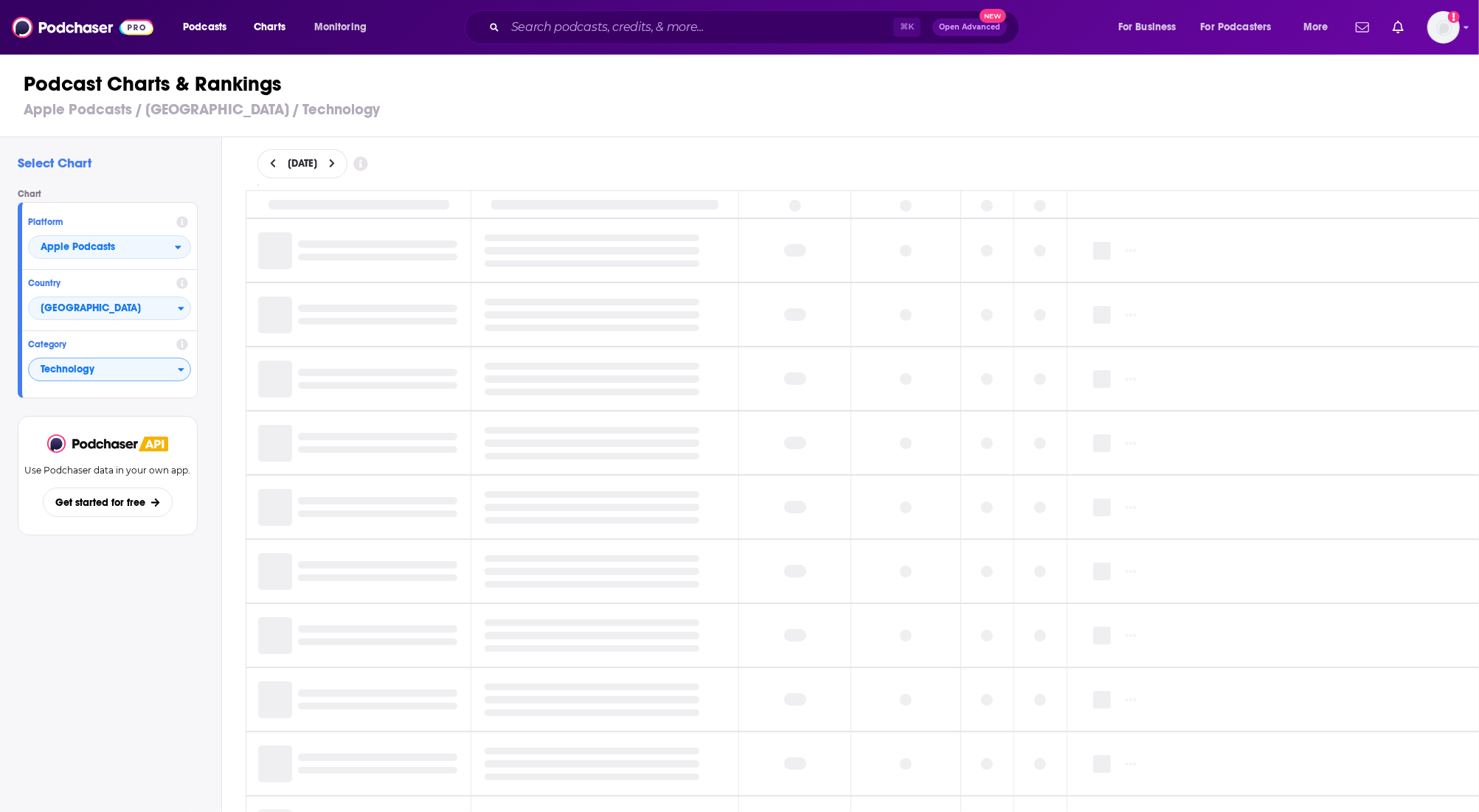
click at [586, 131] on div "Podcast Charts & Rankings Apple Podcasts / [GEOGRAPHIC_DATA] / Technology" at bounding box center [745, 94] width 1491 height 84
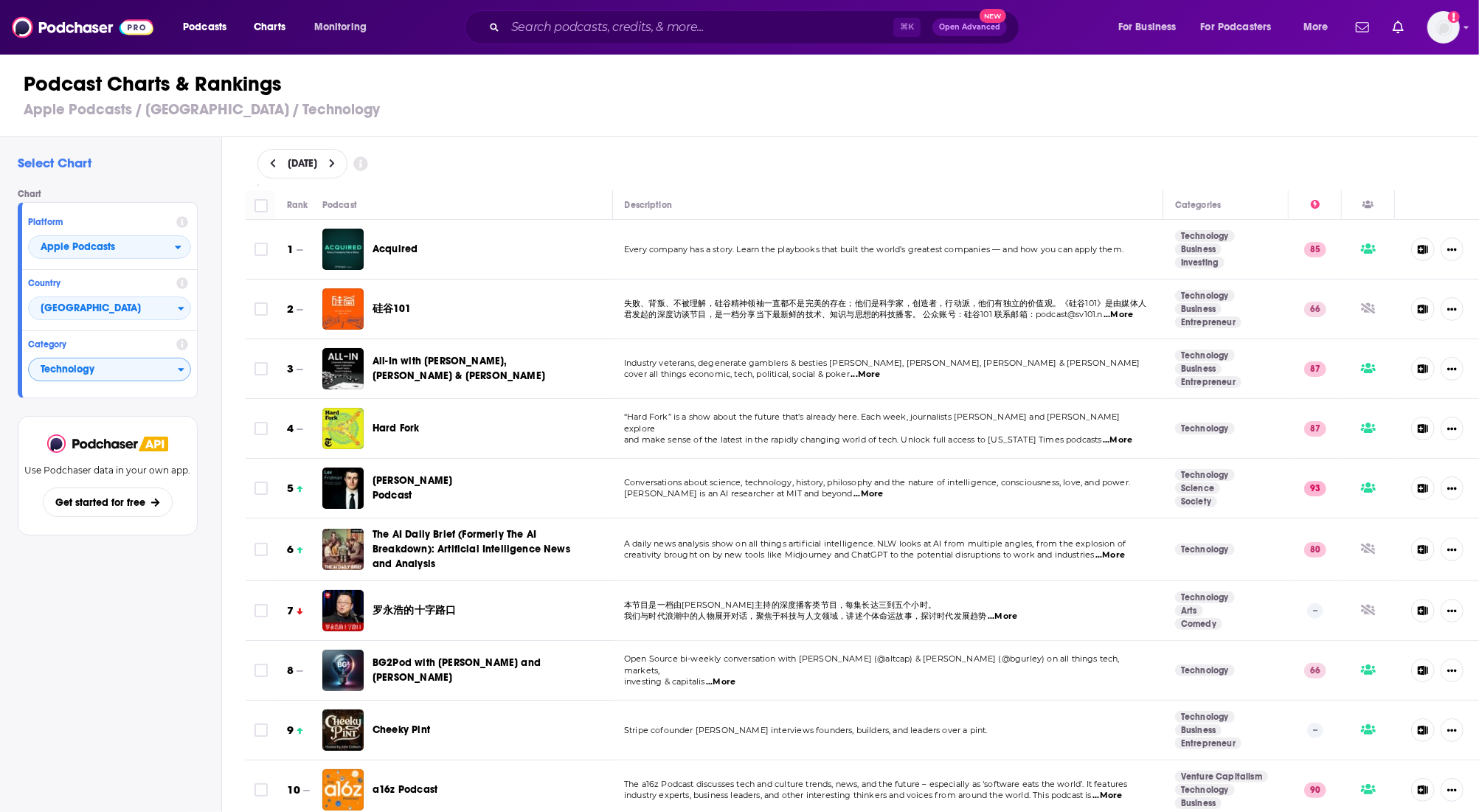
click at [265, 164] on button at bounding box center [273, 163] width 16 height 12
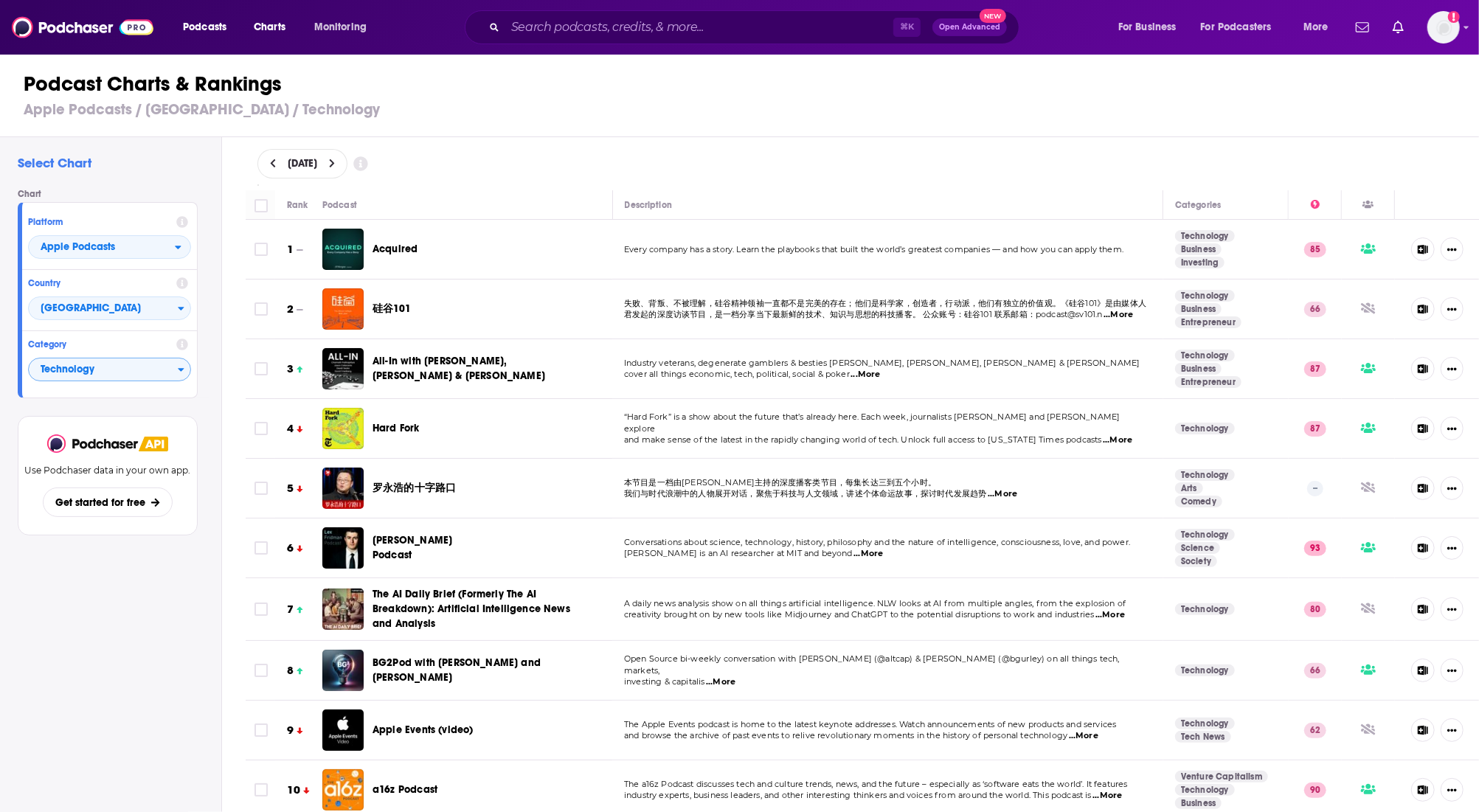
click at [267, 164] on button at bounding box center [273, 163] width 16 height 12
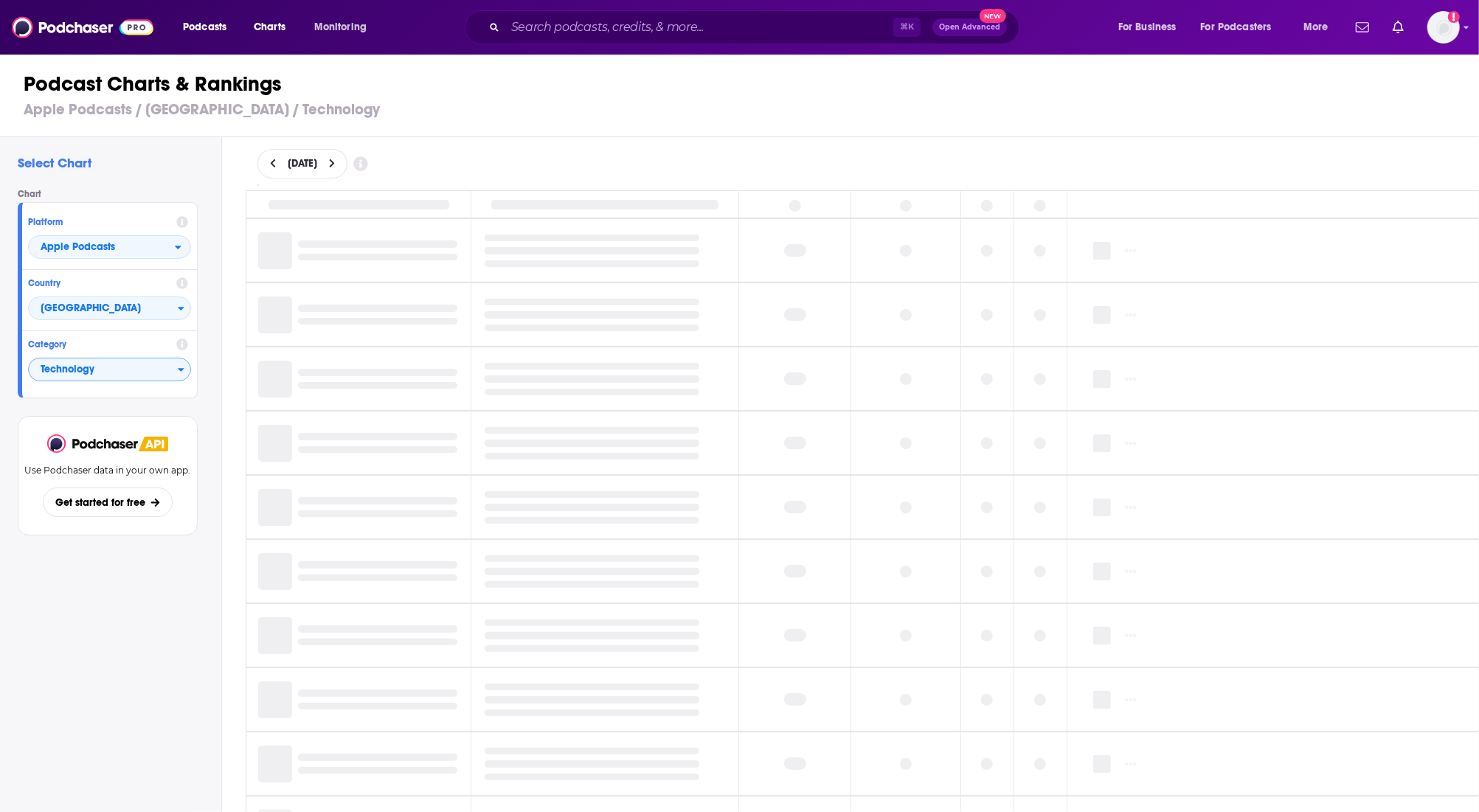
click at [583, 139] on div "[DATE]" at bounding box center [862, 164] width 1258 height 53
